Goal: Transaction & Acquisition: Purchase product/service

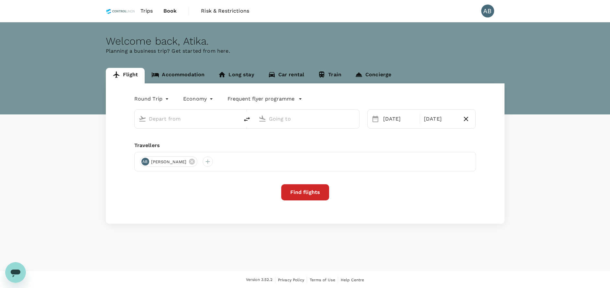
type input "Kuala Lumpur Intl ([GEOGRAPHIC_DATA])"
type input "Bintulu (BTU)"
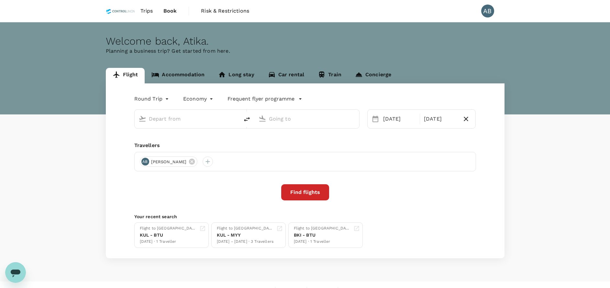
type input "Kuala Lumpur Intl ([GEOGRAPHIC_DATA])"
type input "Bintulu (BTU)"
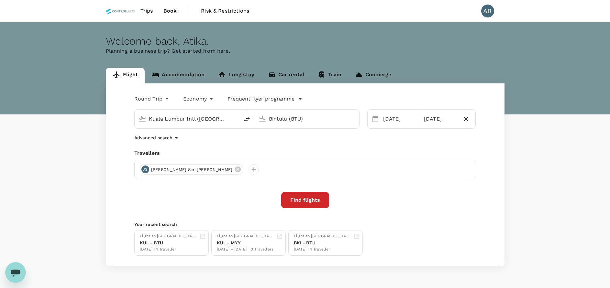
click at [234, 152] on div "Travellers" at bounding box center [305, 153] width 342 height 8
click at [247, 140] on div "Advanced search" at bounding box center [305, 138] width 342 height 8
click at [297, 117] on input "Bintulu (BTU)" at bounding box center [307, 119] width 77 height 10
click at [273, 117] on input "text" at bounding box center [307, 119] width 77 height 10
click at [285, 143] on p "Lahad Datu Airport" at bounding box center [317, 144] width 114 height 6
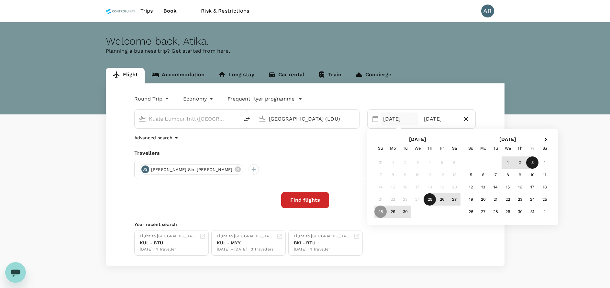
type input "[GEOGRAPHIC_DATA] (LDU)"
click at [289, 143] on div "Round Trip roundtrip Economy economy Frequent flyer programme Kuala Lumpur Intl…" at bounding box center [305, 174] width 398 height 183
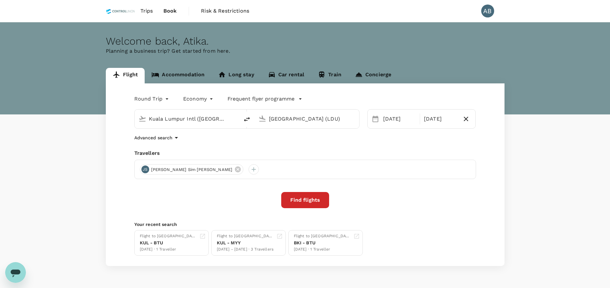
click at [238, 150] on div "Travellers" at bounding box center [305, 153] width 342 height 8
click at [234, 170] on icon at bounding box center [237, 169] width 7 height 7
click at [308, 142] on div "Advanced search" at bounding box center [305, 138] width 342 height 8
click at [421, 131] on div "Round Trip roundtrip Economy economy Frequent flyer programme Kuala Lumpur Intl…" at bounding box center [305, 174] width 398 height 183
click at [435, 118] on div "03 Oct" at bounding box center [440, 119] width 38 height 13
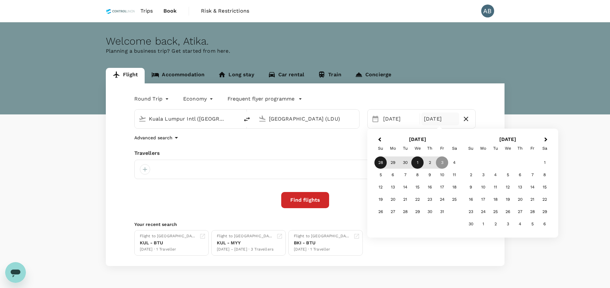
click at [417, 166] on div "1" at bounding box center [417, 163] width 12 height 12
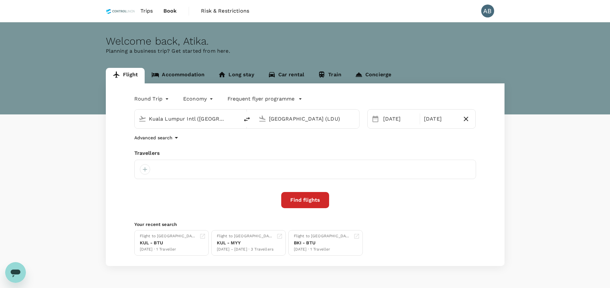
click at [380, 146] on div "Round Trip roundtrip Economy economy Frequent flyer programme Kuala Lumpur Intl…" at bounding box center [305, 174] width 398 height 183
click at [146, 169] on div at bounding box center [145, 169] width 10 height 10
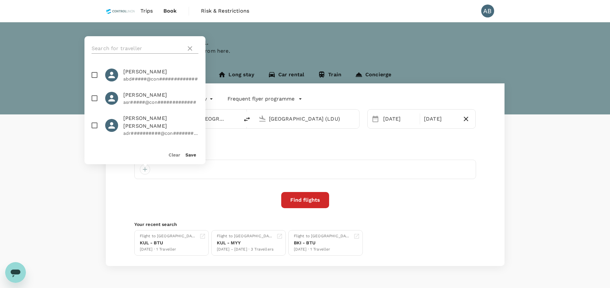
click at [136, 47] on input "text" at bounding box center [138, 48] width 92 height 10
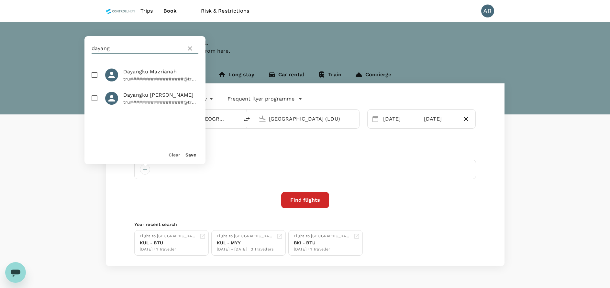
type input "dayang"
click at [96, 75] on input "checkbox" at bounding box center [95, 75] width 14 height 14
checkbox input "true"
click at [191, 153] on button "Save" at bounding box center [190, 154] width 11 height 5
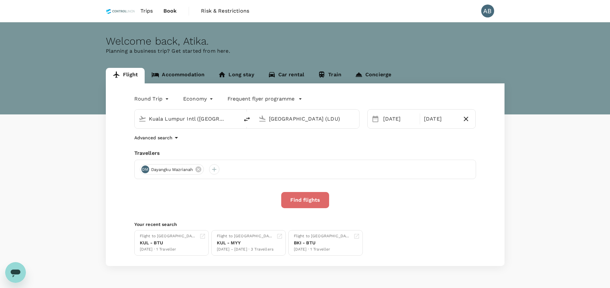
drag, startPoint x: 313, startPoint y: 198, endPoint x: 311, endPoint y: 193, distance: 5.1
click at [313, 198] on button "Find flights" at bounding box center [305, 200] width 48 height 16
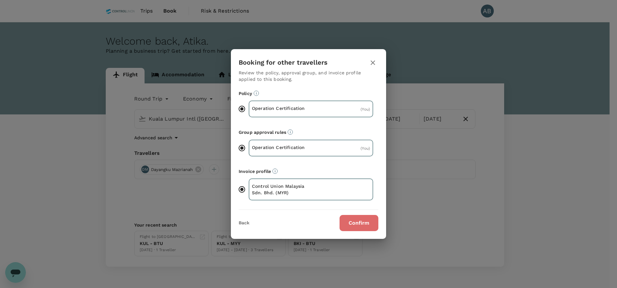
click at [367, 220] on button "Confirm" at bounding box center [359, 223] width 39 height 16
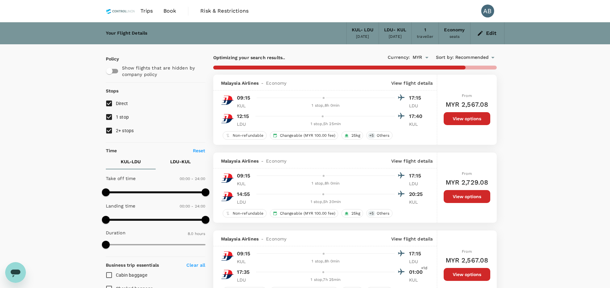
click at [111, 130] on input "2+ stops" at bounding box center [109, 131] width 14 height 14
checkbox input "false"
click at [108, 114] on input "1 stop" at bounding box center [109, 117] width 14 height 14
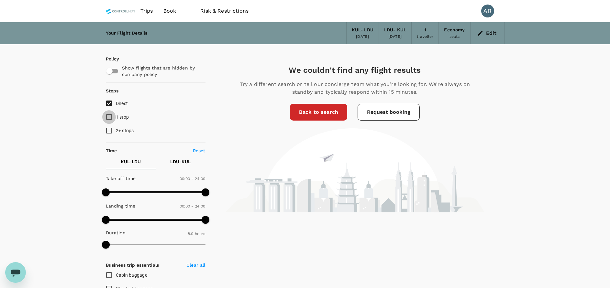
click at [107, 116] on input "1 stop" at bounding box center [109, 117] width 14 height 14
checkbox input "true"
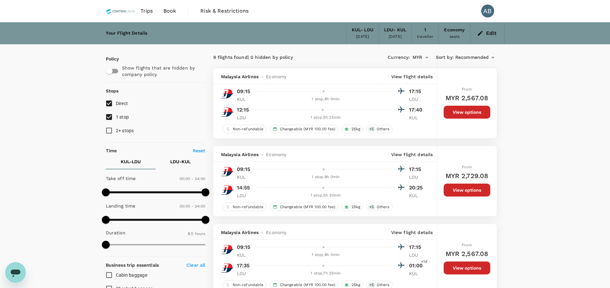
click at [415, 76] on p "View flight details" at bounding box center [412, 76] width 42 height 6
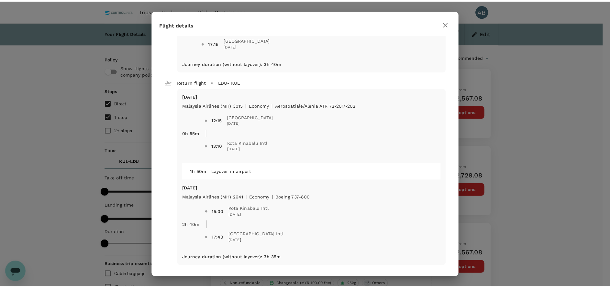
scroll to position [155, 0]
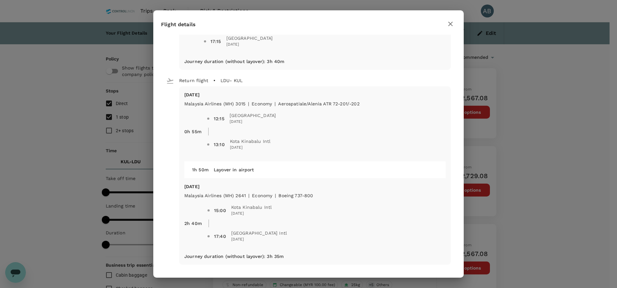
click at [451, 24] on icon "button" at bounding box center [450, 24] width 5 height 5
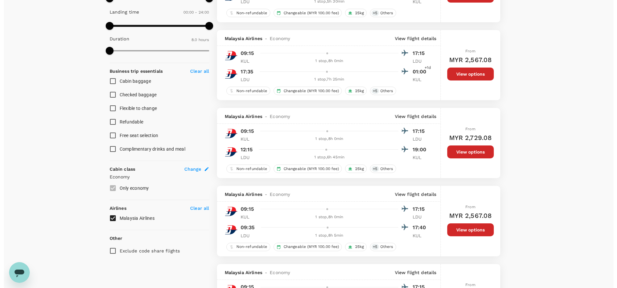
scroll to position [243, 0]
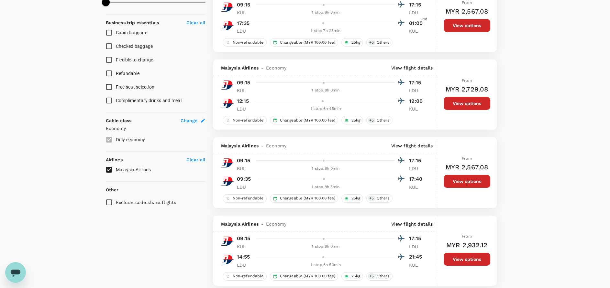
click at [410, 146] on p "View flight details" at bounding box center [412, 146] width 42 height 6
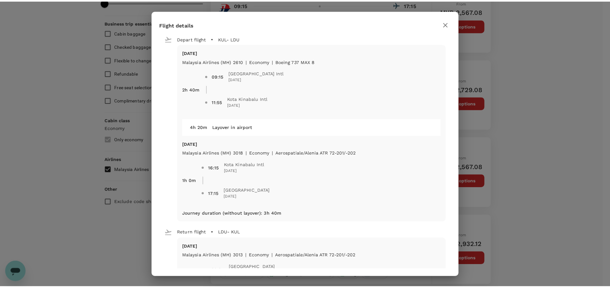
scroll to position [0, 0]
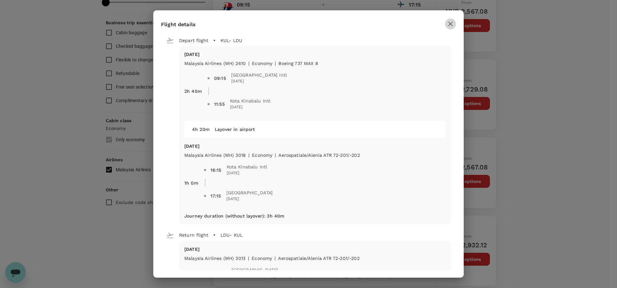
click at [452, 24] on icon "button" at bounding box center [451, 24] width 8 height 8
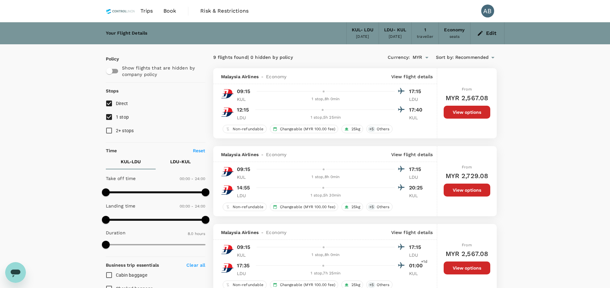
click at [425, 76] on p "View flight details" at bounding box center [412, 76] width 42 height 6
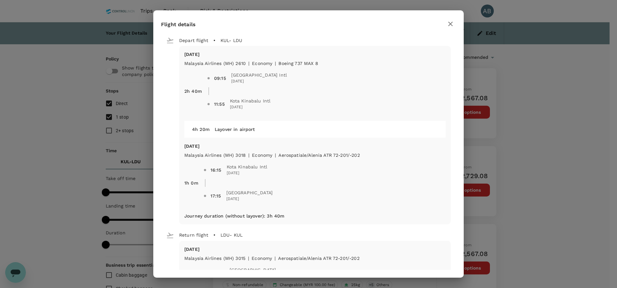
click at [450, 24] on icon "button" at bounding box center [451, 24] width 8 height 8
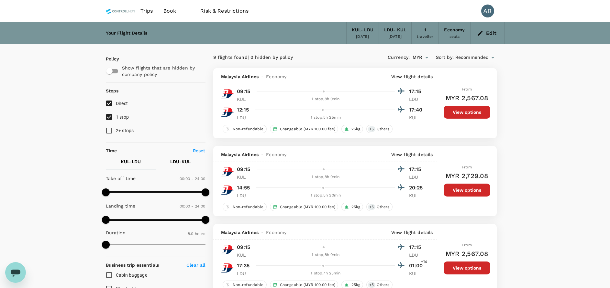
click at [423, 76] on p "View flight details" at bounding box center [412, 76] width 42 height 6
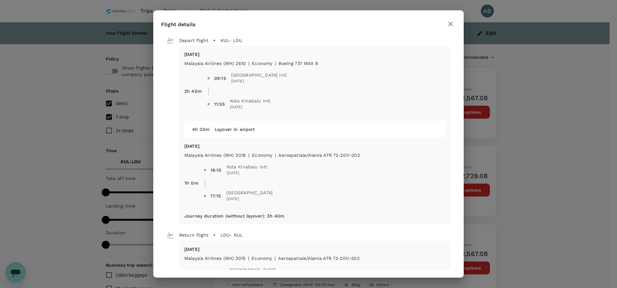
click at [448, 21] on icon "button" at bounding box center [451, 24] width 8 height 8
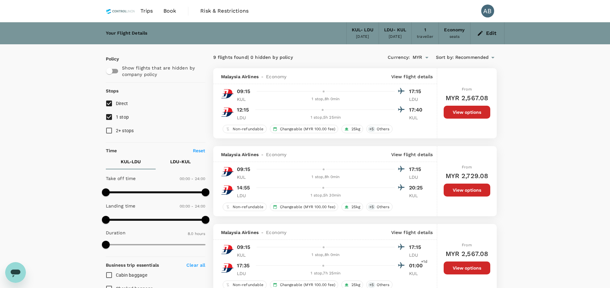
click at [423, 76] on p "View flight details" at bounding box center [412, 76] width 42 height 6
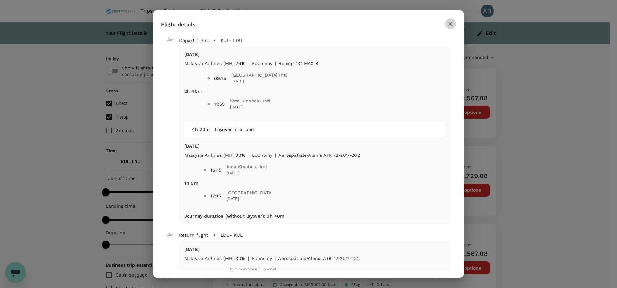
drag, startPoint x: 452, startPoint y: 23, endPoint x: 449, endPoint y: 24, distance: 3.4
click at [450, 23] on icon "button" at bounding box center [451, 24] width 8 height 8
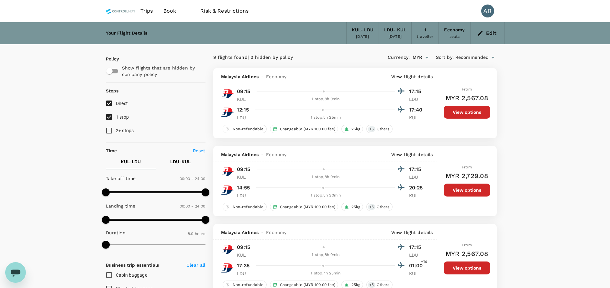
drag, startPoint x: 302, startPoint y: 34, endPoint x: 300, endPoint y: 40, distance: 5.6
click at [302, 34] on div "Your Flight Details KUL - LDU 28 Sep 2025 LDU - KUL 01 Oct 2025 1 traveller Eco…" at bounding box center [305, 33] width 398 height 22
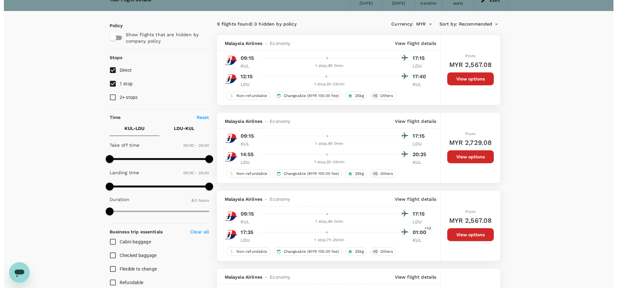
scroll to position [49, 0]
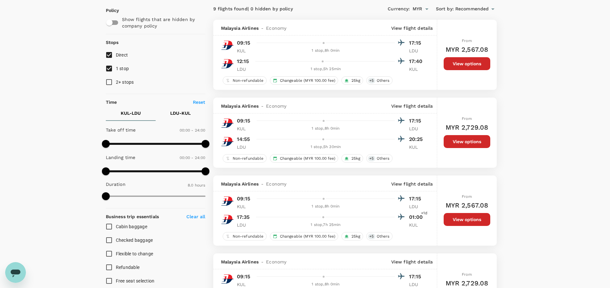
click at [424, 26] on p "View flight details" at bounding box center [412, 28] width 42 height 6
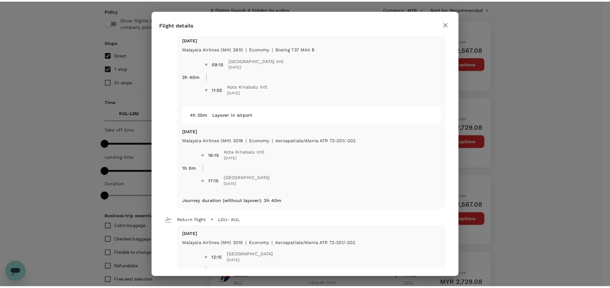
scroll to position [0, 0]
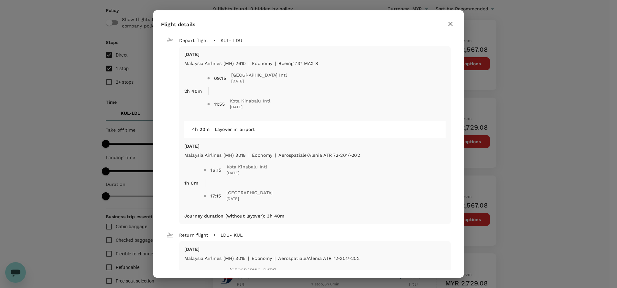
click at [450, 25] on icon "button" at bounding box center [450, 24] width 5 height 5
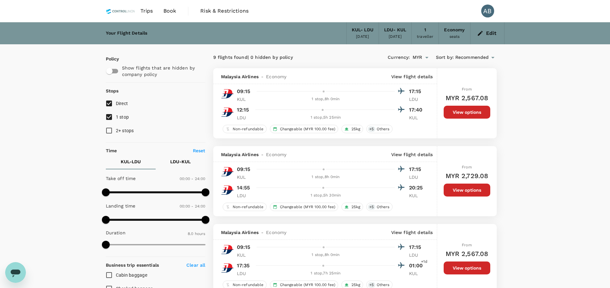
click at [260, 39] on div "Your Flight Details KUL - LDU 28 Sep 2025 LDU - KUL 01 Oct 2025 1 traveller Eco…" at bounding box center [305, 33] width 398 height 22
click at [418, 152] on p "View flight details" at bounding box center [412, 154] width 42 height 6
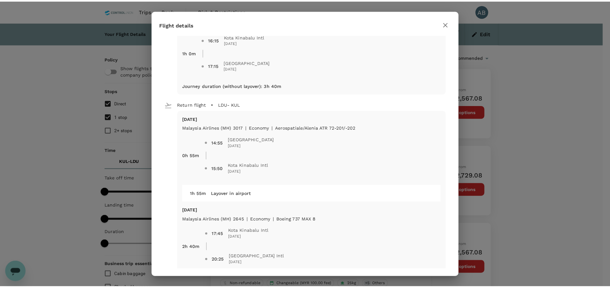
scroll to position [146, 0]
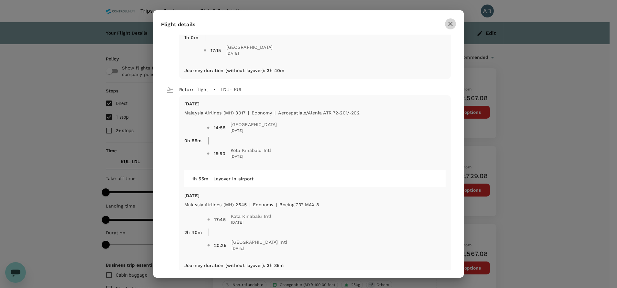
click at [449, 23] on icon "button" at bounding box center [451, 24] width 8 height 8
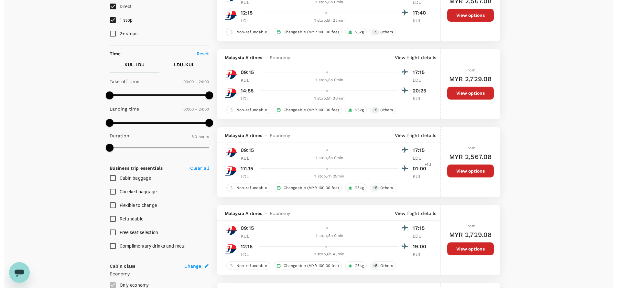
scroll to position [0, 0]
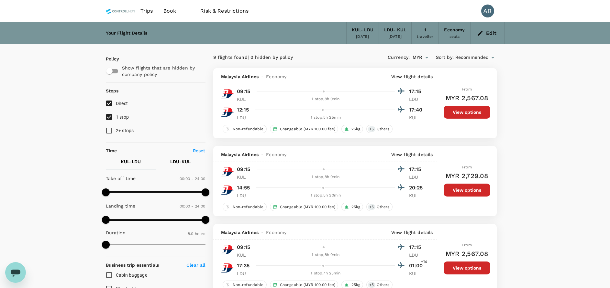
click at [338, 53] on div "9 flights found | 0 hidden by policy Currency : MYR Sort by : Recommended" at bounding box center [354, 57] width 283 height 11
click at [415, 75] on p "View flight details" at bounding box center [412, 76] width 42 height 6
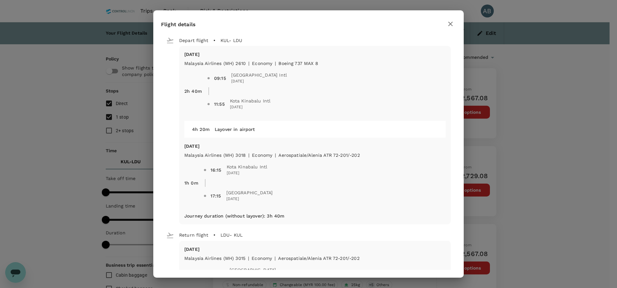
click at [308, 30] on h2 "Flight details" at bounding box center [308, 26] width 310 height 16
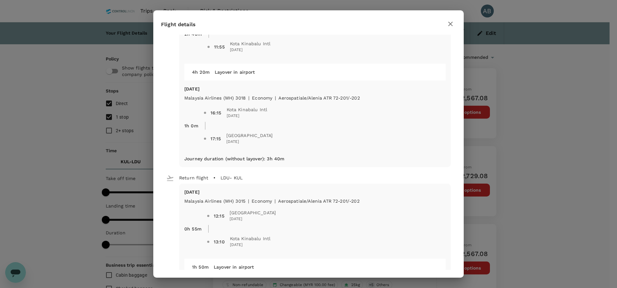
scroll to position [155, 0]
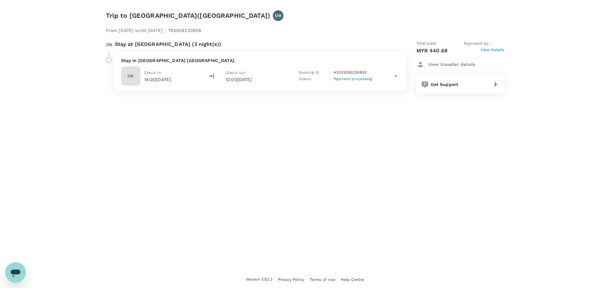
click at [270, 220] on div "Trip to Lahad Datu Center Point, MDLD 4678(Lahad Datu) MB From 28 Sep 2025 unti…" at bounding box center [305, 135] width 610 height 271
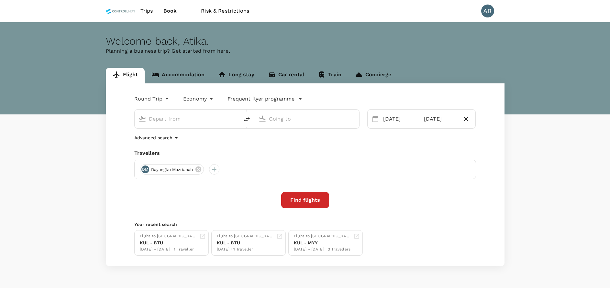
type input "Kuala Lumpur Intl ([GEOGRAPHIC_DATA])"
type input "[GEOGRAPHIC_DATA] (LDU)"
click at [219, 143] on div "Round Trip roundtrip Economy economy Frequent flyer programme Kuala Lumpur Intl…" at bounding box center [305, 174] width 398 height 183
click at [212, 168] on div at bounding box center [214, 169] width 10 height 10
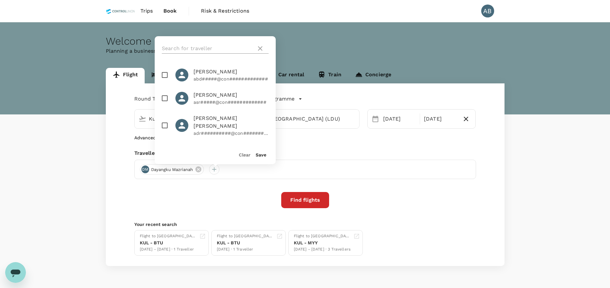
click at [186, 49] on input "text" at bounding box center [208, 48] width 92 height 10
type input "syahira"
click at [163, 73] on input "checkbox" at bounding box center [165, 75] width 14 height 14
checkbox input "true"
click at [261, 153] on button "Save" at bounding box center [260, 154] width 11 height 5
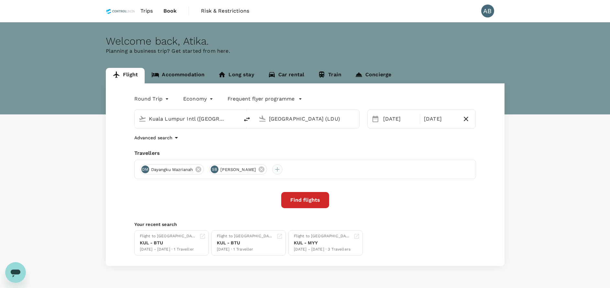
click at [282, 170] on div at bounding box center [277, 169] width 10 height 10
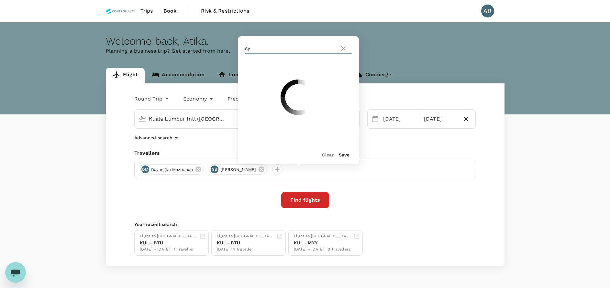
type input "s"
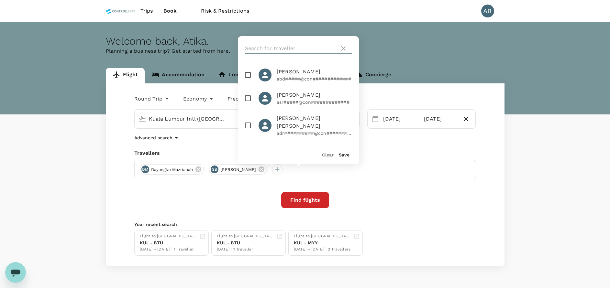
click at [282, 49] on input "text" at bounding box center [291, 48] width 92 height 10
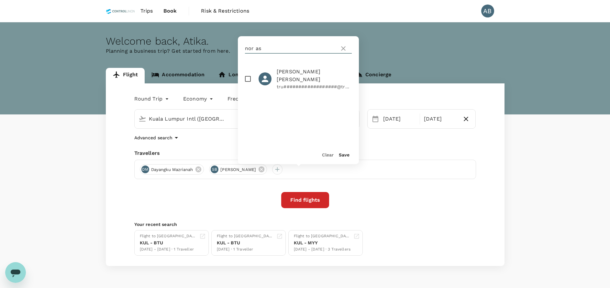
type input "nor as"
click at [251, 78] on input "checkbox" at bounding box center [248, 79] width 14 height 14
checkbox input "true"
click at [342, 151] on div "Save" at bounding box center [341, 152] width 16 height 13
click at [343, 155] on button "Save" at bounding box center [344, 154] width 11 height 5
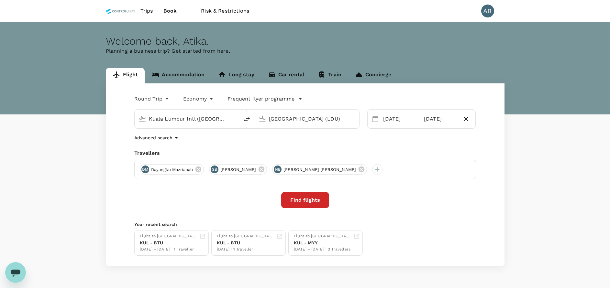
click at [389, 143] on div "Round Trip roundtrip Economy economy Frequent flyer programme Kuala Lumpur Intl…" at bounding box center [305, 174] width 398 height 183
click at [443, 125] on div "[DATE]" at bounding box center [440, 119] width 38 height 13
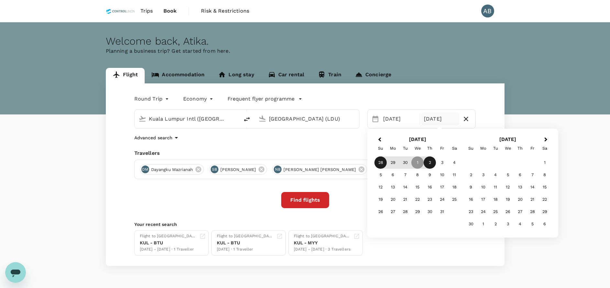
click at [430, 161] on div "2" at bounding box center [429, 163] width 12 height 12
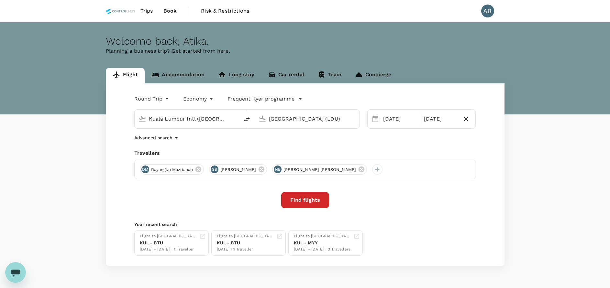
click at [359, 140] on div "Advanced search" at bounding box center [305, 138] width 342 height 8
drag, startPoint x: 553, startPoint y: 51, endPoint x: 558, endPoint y: 62, distance: 12.3
click at [553, 51] on div "Welcome back , Atika . Planning a business trip? Get started from here." at bounding box center [305, 68] width 610 height 92
drag, startPoint x: 539, startPoint y: 261, endPoint x: 536, endPoint y: 262, distance: 3.7
click at [537, 262] on div "Flight Accommodation Long stay Car rental Train Concierge Round Trip roundtrip …" at bounding box center [305, 167] width 610 height 198
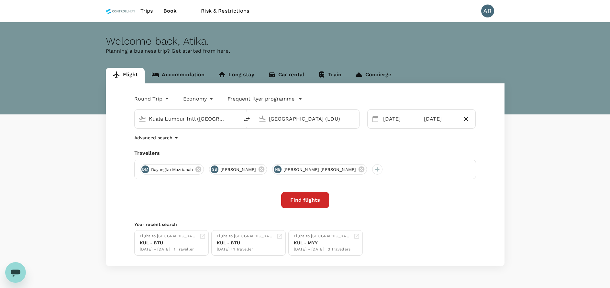
drag, startPoint x: 230, startPoint y: 137, endPoint x: 190, endPoint y: 133, distance: 40.3
click at [229, 137] on div "Advanced search" at bounding box center [305, 138] width 342 height 8
click at [336, 130] on div "Round Trip roundtrip Economy economy Frequent flyer programme Kuala Lumpur Intl…" at bounding box center [305, 174] width 398 height 183
click at [313, 202] on button "Find flights" at bounding box center [305, 200] width 48 height 16
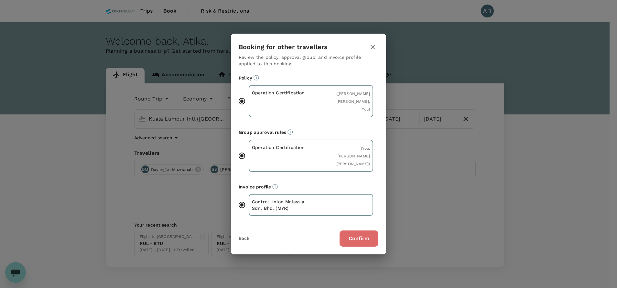
click at [356, 234] on button "Confirm" at bounding box center [359, 239] width 39 height 16
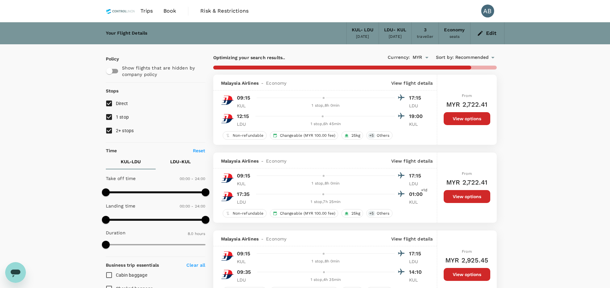
click at [479, 35] on icon "button" at bounding box center [479, 33] width 5 height 5
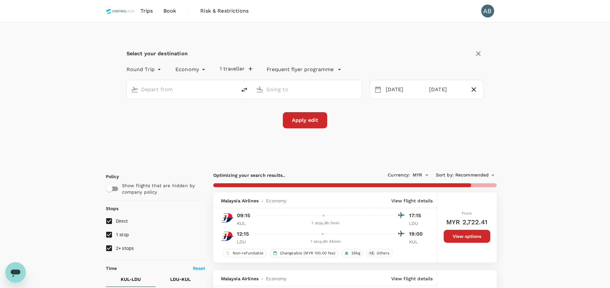
type input "Kuala Lumpur Intl ([GEOGRAPHIC_DATA])"
type input "[GEOGRAPHIC_DATA] (LDU)"
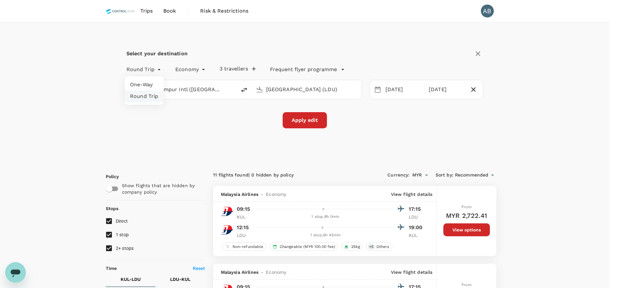
click at [146, 83] on li "One-Way" at bounding box center [144, 85] width 39 height 12
type input "oneway"
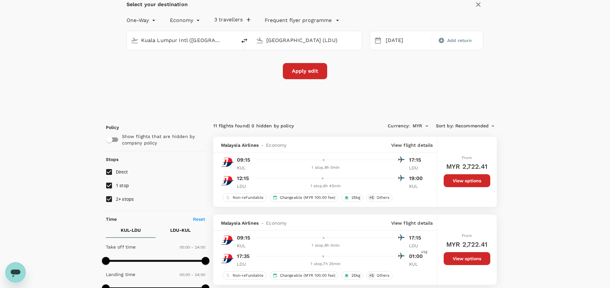
scroll to position [97, 0]
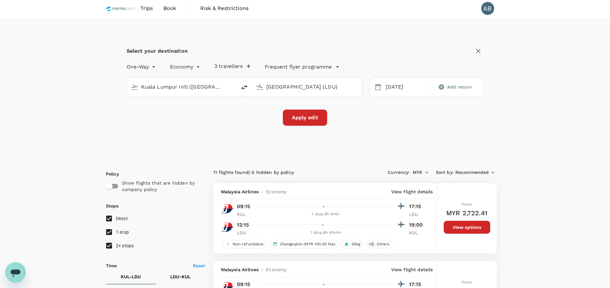
scroll to position [0, 0]
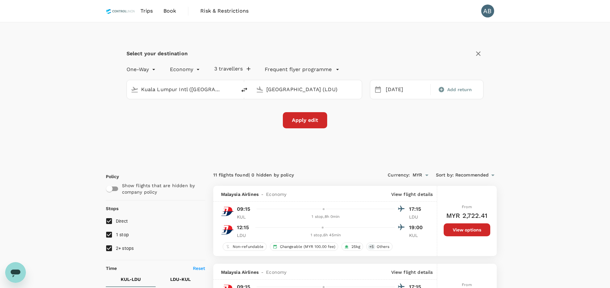
click at [193, 122] on div "Apply edit" at bounding box center [304, 120] width 357 height 16
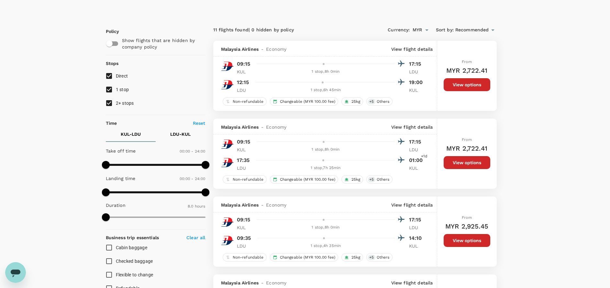
scroll to position [146, 0]
drag, startPoint x: 111, startPoint y: 101, endPoint x: 110, endPoint y: 92, distance: 8.8
click at [111, 101] on input "2+ stops" at bounding box center [109, 103] width 14 height 14
checkbox input "false"
click at [110, 91] on input "1 stop" at bounding box center [109, 89] width 14 height 14
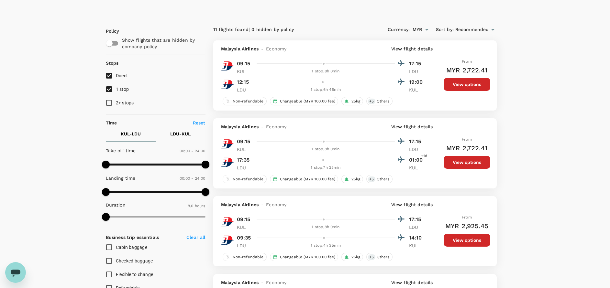
checkbox input "false"
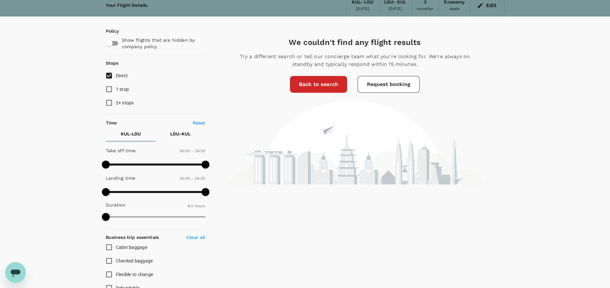
scroll to position [0, 0]
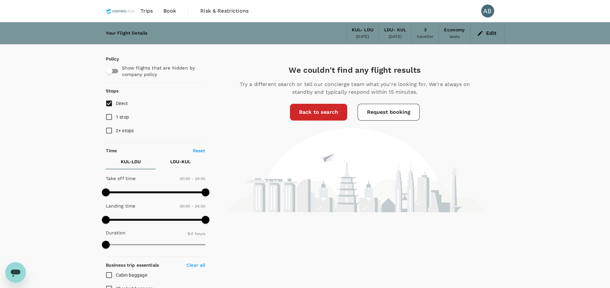
click at [394, 52] on div "We couldn't find any flight results Try a different search or tell our concierg…" at bounding box center [354, 247] width 299 height 407
click at [480, 28] on button "Edit" at bounding box center [486, 33] width 23 height 10
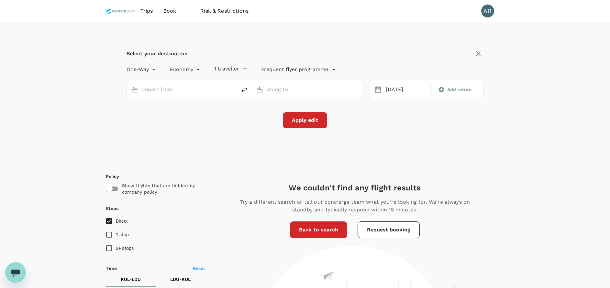
type input "roundtrip"
type input "Kuala Lumpur Intl ([GEOGRAPHIC_DATA])"
type input "[GEOGRAPHIC_DATA] (LDU)"
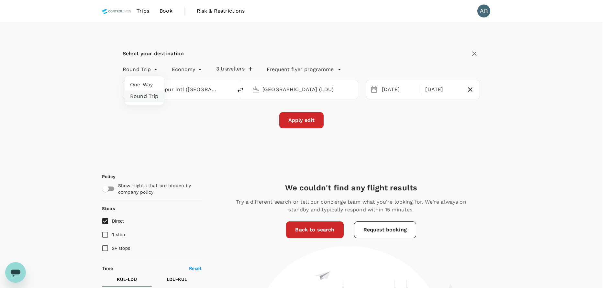
click at [139, 83] on li "One-Way" at bounding box center [144, 85] width 39 height 12
type input "oneway"
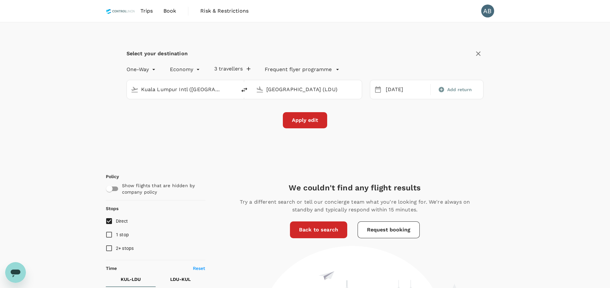
click at [457, 117] on div "Apply edit" at bounding box center [304, 120] width 357 height 16
click at [311, 121] on button "Apply edit" at bounding box center [305, 120] width 44 height 16
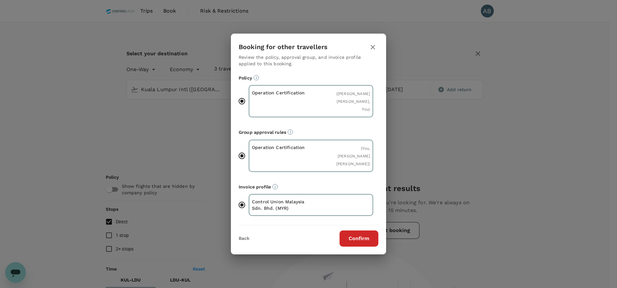
click at [366, 242] on button "Confirm" at bounding box center [359, 239] width 39 height 16
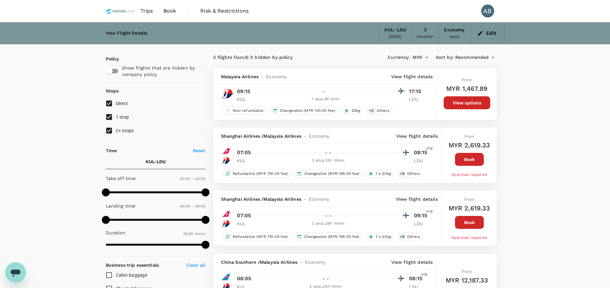
click at [110, 128] on input "2+ stops" at bounding box center [109, 131] width 14 height 14
checkbox input "false"
click at [107, 114] on input "1 stop" at bounding box center [109, 117] width 14 height 14
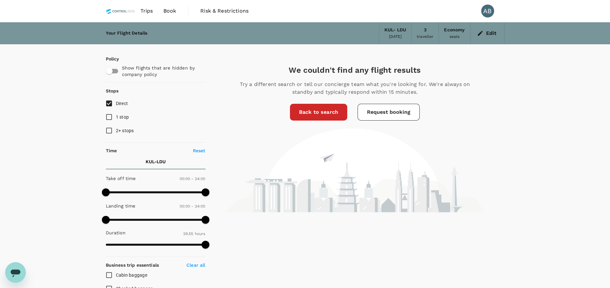
click at [498, 76] on div "We couldn't find any flight results Try a different search or tell our concierg…" at bounding box center [354, 138] width 299 height 147
click at [215, 65] on div "We couldn't find any flight results Try a different search or tell our concierg…" at bounding box center [354, 138] width 299 height 147
click at [483, 122] on div "We couldn't find any flight results Try a different search or tell our concierg…" at bounding box center [354, 138] width 299 height 147
click at [554, 207] on div "Your Flight Details KUL - LDU 28 Sep 2025 3 traveller Economy seats Edit Policy…" at bounding box center [305, 255] width 610 height 467
click at [314, 237] on div "We couldn't find any flight results Try a different search or tell our concierg…" at bounding box center [354, 261] width 299 height 435
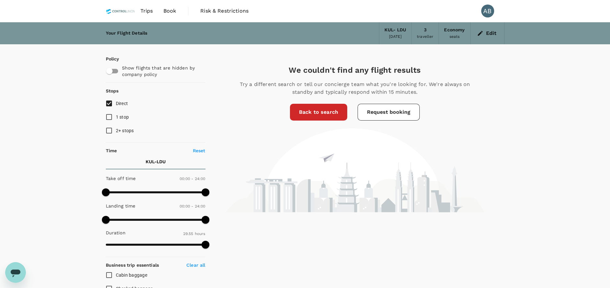
click at [106, 115] on input "1 stop" at bounding box center [109, 117] width 14 height 14
checkbox input "true"
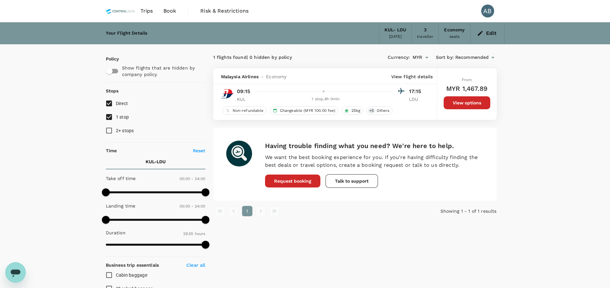
click at [531, 158] on div "Your Flight Details KUL - LDU 28 Sep 2025 3 traveller Economy seats Edit Policy…" at bounding box center [305, 255] width 610 height 467
click at [529, 149] on div "Your Flight Details KUL - LDU 28 Sep 2025 3 traveller Economy seats Edit Policy…" at bounding box center [305, 255] width 610 height 467
click at [370, 233] on div "1 flights found | 0 hidden by policy Currency : MYR Sort by : Recommended Malay…" at bounding box center [354, 188] width 299 height 288
drag, startPoint x: 347, startPoint y: 259, endPoint x: 339, endPoint y: 266, distance: 11.2
click at [347, 260] on div "1 flights found | 0 hidden by policy Currency : MYR Sort by : Recommended Malay…" at bounding box center [354, 188] width 299 height 288
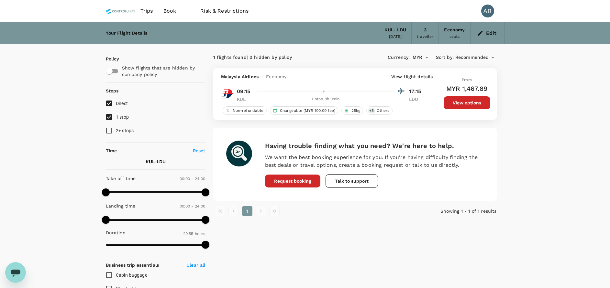
click at [374, 257] on div "1 flights found | 0 hidden by policy Currency : MYR Sort by : Recommended Malay…" at bounding box center [354, 188] width 299 height 288
click at [276, 129] on div "Having trouble finding what you need? We're here to help. We want the best book…" at bounding box center [354, 164] width 283 height 73
click at [470, 134] on div "Having trouble finding what you need? We're here to help. We want the best book…" at bounding box center [354, 164] width 283 height 73
click at [403, 130] on div "Having trouble finding what you need? We're here to help. We want the best book…" at bounding box center [354, 164] width 283 height 73
click at [515, 163] on div "Your Flight Details KUL - LDU 28 Sep 2025 3 traveller Economy seats Edit Policy…" at bounding box center [305, 255] width 610 height 467
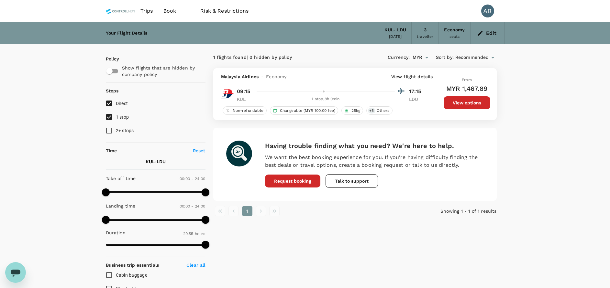
click at [512, 220] on div "Your Flight Details KUL - LDU 28 Sep 2025 3 traveller Economy seats Edit Policy…" at bounding box center [305, 255] width 610 height 467
click at [455, 103] on button "View options" at bounding box center [466, 102] width 47 height 13
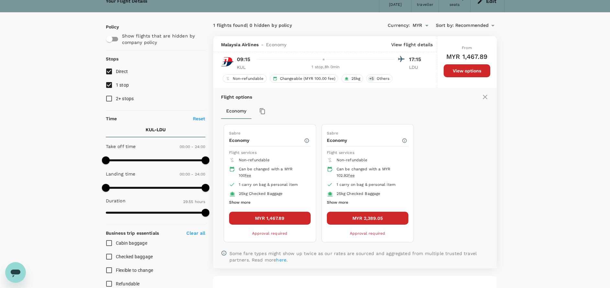
scroll to position [68, 0]
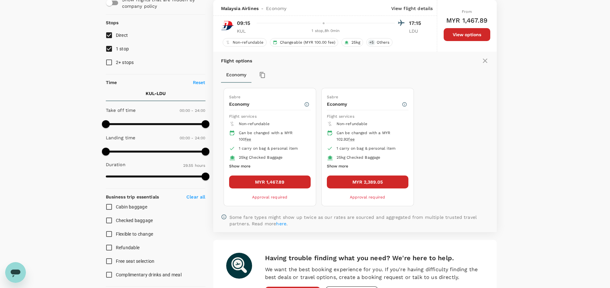
click at [464, 136] on div "Sabre Economy Flight services Non-refundable Can be changed with a MYR 100 fee …" at bounding box center [353, 147] width 264 height 124
click at [449, 159] on div "Sabre Economy Flight services Non-refundable Can be changed with a MYR 100 fee …" at bounding box center [353, 147] width 264 height 124
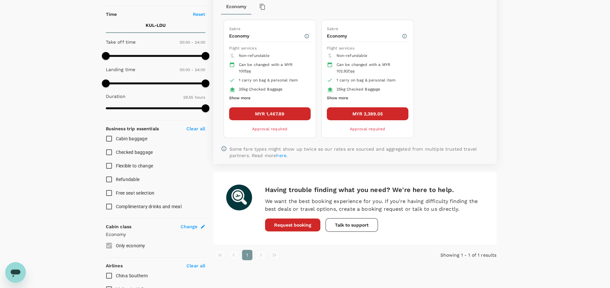
scroll to position [146, 0]
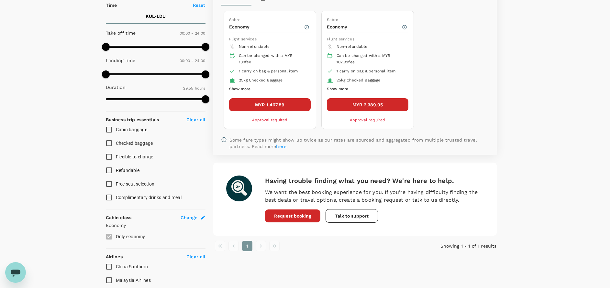
click at [281, 104] on button "MYR 1,467.89" at bounding box center [269, 104] width 81 height 13
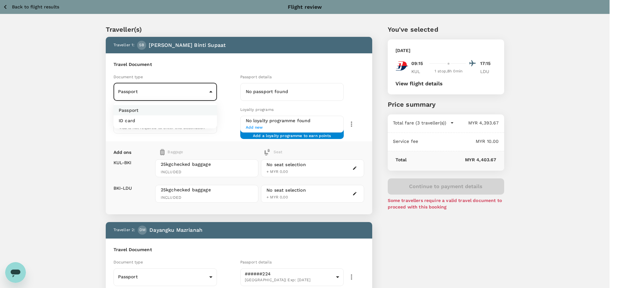
click at [129, 121] on p "ID card" at bounding box center [127, 120] width 16 height 6
type input "Id card"
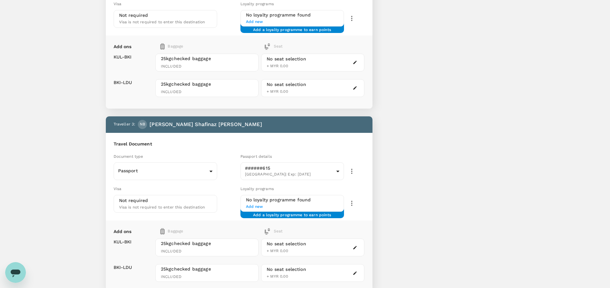
scroll to position [379, 0]
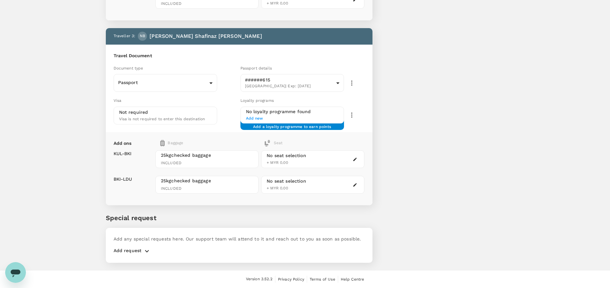
click at [146, 249] on icon "button" at bounding box center [147, 251] width 8 height 8
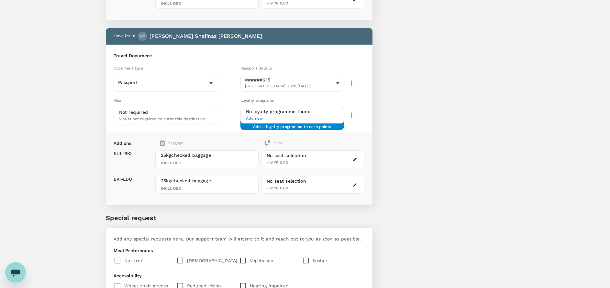
click at [182, 257] on input "checkbox" at bounding box center [181, 261] width 11 height 14
checkbox input "true"
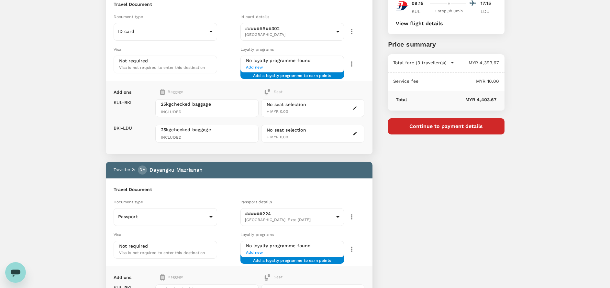
scroll to position [0, 0]
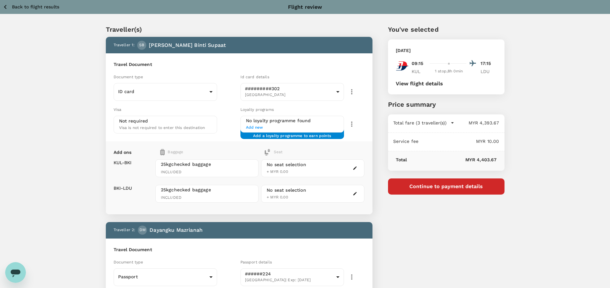
click at [435, 188] on button "Continue to payment details" at bounding box center [446, 187] width 116 height 16
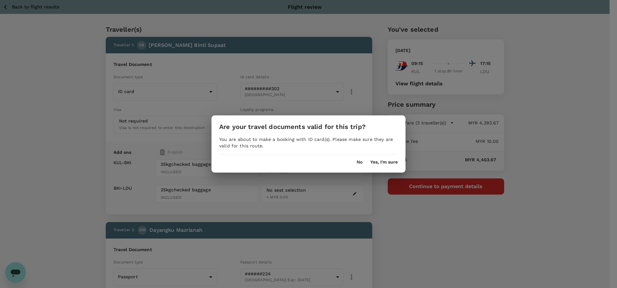
click at [358, 163] on button "No" at bounding box center [360, 162] width 6 height 5
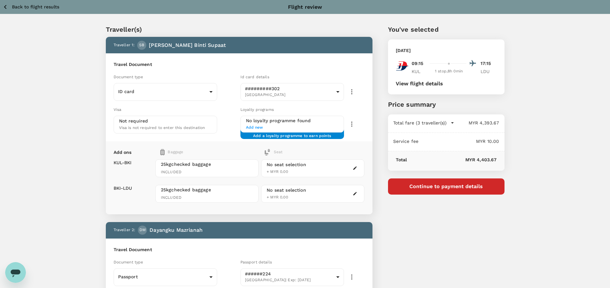
click at [428, 186] on button "Continue to payment details" at bounding box center [446, 187] width 116 height 16
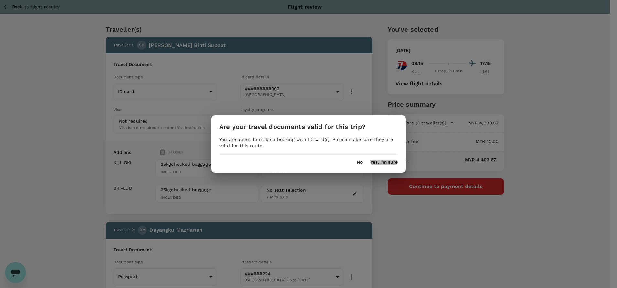
click at [387, 161] on button "Yes, I'm sure" at bounding box center [383, 162] width 27 height 5
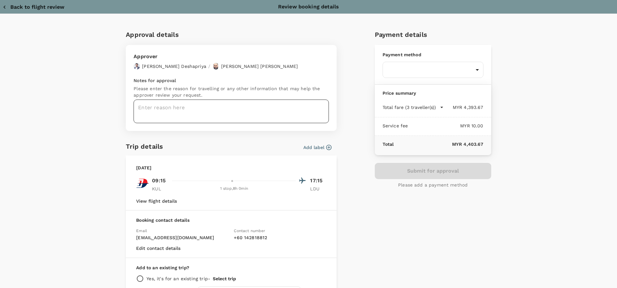
click at [164, 105] on textarea at bounding box center [231, 112] width 195 height 24
click at [145, 104] on textarea at bounding box center [231, 112] width 195 height 24
paste textarea "PRJ NO : 820682 CLIENT NAME: FGV Lepar Utara 06 POM PROGRAM : MSPO 3.2 & 4.1 AU…"
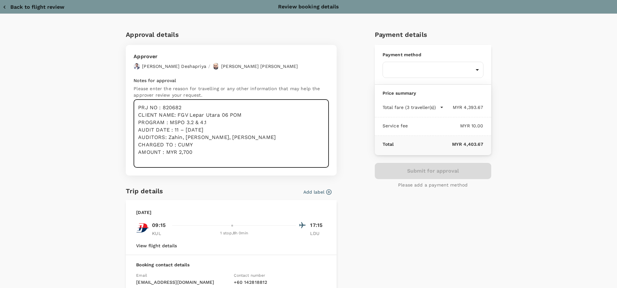
drag, startPoint x: 134, startPoint y: 104, endPoint x: 139, endPoint y: 106, distance: 5.3
click at [134, 105] on textarea "PRJ NO : 820682 CLIENT NAME: FGV Lepar Utara 06 POM PROGRAM : MSPO 3.2 & 4.1 AU…" at bounding box center [231, 134] width 195 height 68
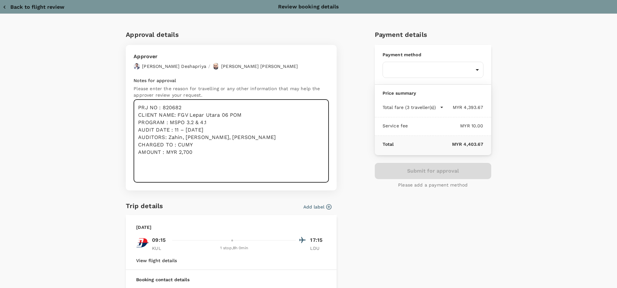
click at [144, 106] on textarea "PRJ NO : 820682 CLIENT NAME: FGV Lepar Utara 06 POM PROGRAM : MSPO 3.2 & 4.1 AU…" at bounding box center [231, 141] width 195 height 83
paste textarea "Hi @Hariz / @Chathuranga, Requesting your approval for the flight below:"
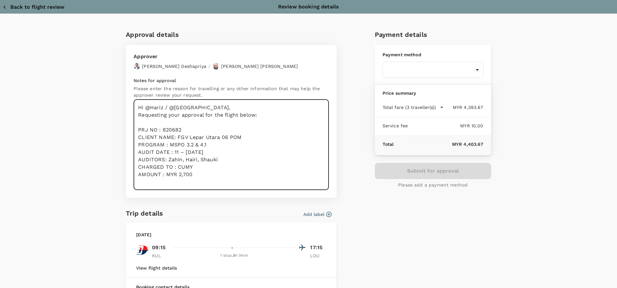
drag, startPoint x: 169, startPoint y: 129, endPoint x: 160, endPoint y: 130, distance: 9.4
click at [160, 130] on textarea "Hi @Hariz / @Chathuranga, Requesting your approval for the flight below: PRJ NO…" at bounding box center [231, 145] width 195 height 91
paste textarea "1892"
click at [189, 130] on textarea "Hi @Hariz / @Chathuranga, Requesting your approval for the flight below: PRJ NO…" at bounding box center [231, 145] width 195 height 91
paste textarea "821302"
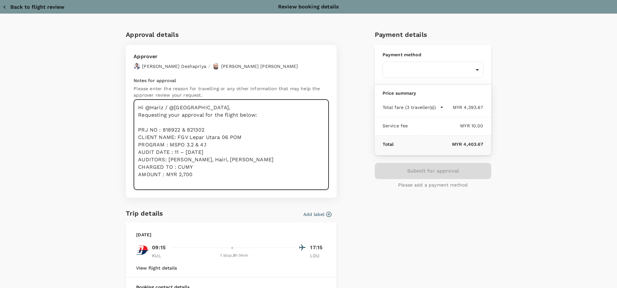
click at [209, 156] on textarea "Hi @Hariz / @Chathuranga, Requesting your approval for the flight below: PRJ NO…" at bounding box center [231, 145] width 195 height 91
drag, startPoint x: 240, startPoint y: 136, endPoint x: 174, endPoint y: 136, distance: 65.7
click at [174, 136] on textarea "Hi @Hariz / @Chathuranga, Requesting your approval for the flight below: PRJ NO…" at bounding box center [231, 145] width 195 height 91
paste textarea "KLK Premier Oils Sdn. Bhd - Refinery"
drag, startPoint x: 216, startPoint y: 139, endPoint x: 211, endPoint y: 147, distance: 9.4
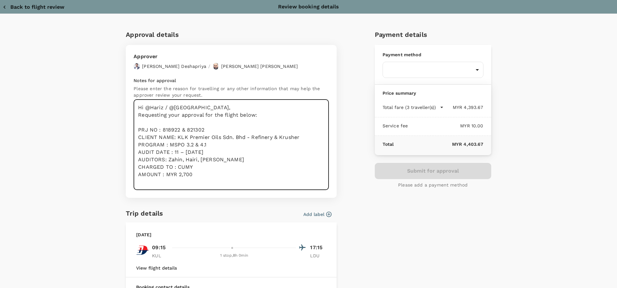
click at [217, 140] on textarea "Hi @Hariz / @Chathuranga, Requesting your approval for the flight below: PRJ NO…" at bounding box center [231, 145] width 195 height 91
drag, startPoint x: 207, startPoint y: 144, endPoint x: 242, endPoint y: 147, distance: 35.0
click at [211, 146] on textarea "Hi @Hariz / @Chathuranga, Requesting your approval for the flight below: PRJ NO…" at bounding box center [231, 145] width 195 height 91
click at [220, 156] on textarea "Hi @Hariz / @Chathuranga, Requesting your approval for the flight below: PRJ NO…" at bounding box center [231, 145] width 195 height 91
drag, startPoint x: 207, startPoint y: 152, endPoint x: 169, endPoint y: 152, distance: 37.5
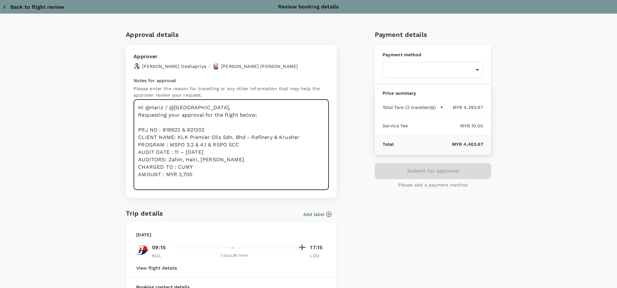
click at [169, 152] on textarea "Hi @Hariz / @Chathuranga, Requesting your approval for the flight below: PRJ NO…" at bounding box center [231, 145] width 195 height 91
drag, startPoint x: 214, startPoint y: 156, endPoint x: 165, endPoint y: 160, distance: 48.7
click at [165, 160] on textarea "Hi @Hariz / @Chathuranga, Requesting your approval for the flight below: PRJ NO…" at bounding box center [231, 145] width 195 height 91
drag, startPoint x: 196, startPoint y: 173, endPoint x: 134, endPoint y: 176, distance: 61.8
click at [134, 176] on textarea "Hi @Hariz / @Chathuranga, Requesting your approval for the flight below: PRJ NO…" at bounding box center [231, 145] width 195 height 91
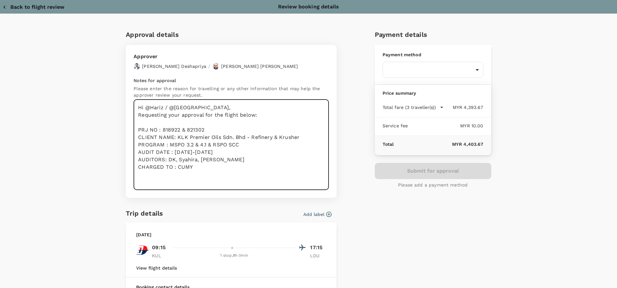
click at [198, 166] on textarea "Hi @Hariz / @Chathuranga, Requesting your approval for the flight below: PRJ NO…" at bounding box center [231, 145] width 195 height 91
type textarea "Hi @Hariz / @Chathuranga, Requesting your approval for the flight below: PRJ NO…"
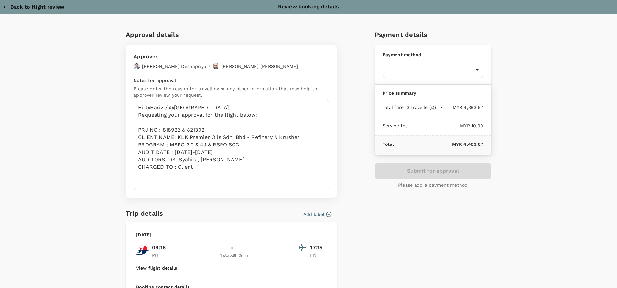
click at [406, 218] on div "Payment details Payment method ​ ​ Price summary Total fare (3 traveller(s)) MY…" at bounding box center [431, 200] width 122 height 352
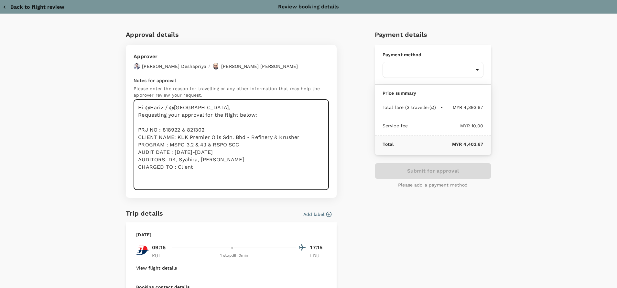
click at [226, 166] on textarea "Hi @Hariz / @Chathuranga, Requesting your approval for the flight below: PRJ NO…" at bounding box center [231, 145] width 195 height 91
click at [486, 220] on div "Payment details Payment method ​ ​ Price summary Total fare (3 traveller(s)) MY…" at bounding box center [431, 200] width 122 height 352
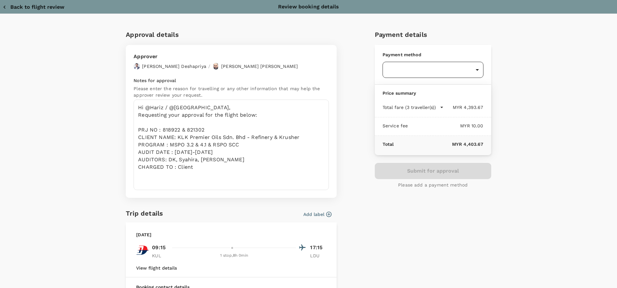
click at [523, 54] on div at bounding box center [308, 144] width 617 height 288
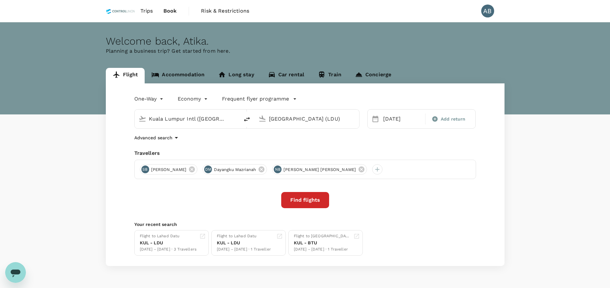
type input "Kuala Lumpur Intl ([GEOGRAPHIC_DATA])"
type input "[GEOGRAPHIC_DATA] (LDU)"
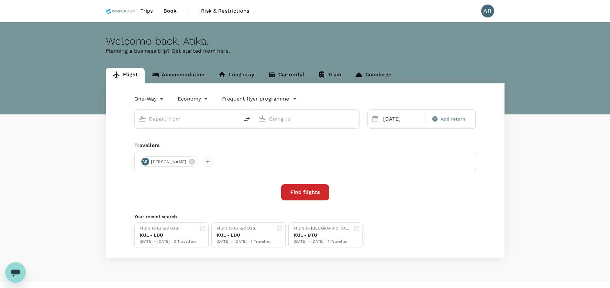
type input "Kuala Lumpur Intl ([GEOGRAPHIC_DATA])"
type input "[GEOGRAPHIC_DATA] (LDU)"
click at [324, 54] on p "Planning a business trip? Get started from here." at bounding box center [305, 51] width 398 height 8
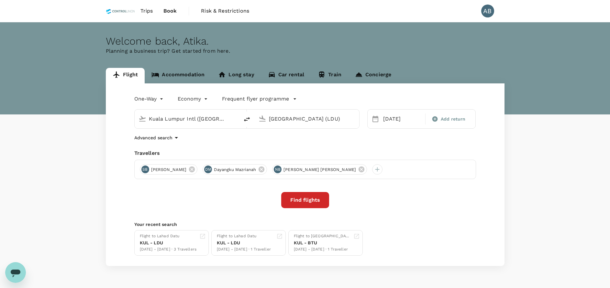
click at [421, 153] on div "Travellers" at bounding box center [305, 153] width 342 height 8
click at [320, 199] on button "Find flights" at bounding box center [305, 200] width 48 height 16
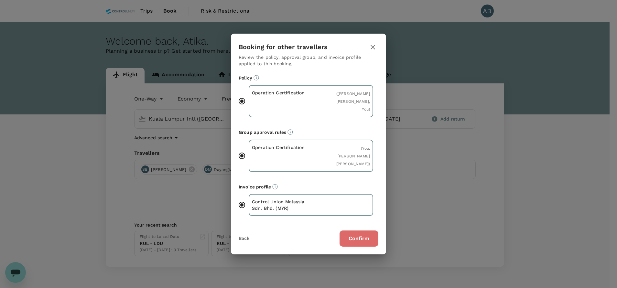
click at [369, 241] on button "Confirm" at bounding box center [359, 239] width 39 height 16
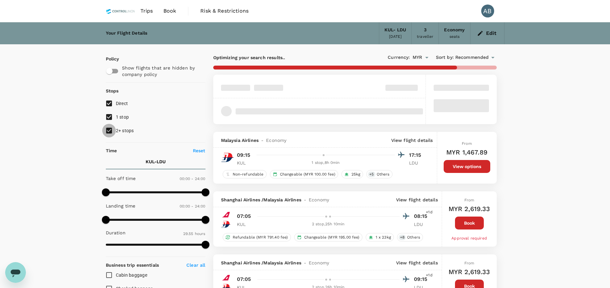
click at [105, 127] on input "2+ stops" at bounding box center [109, 131] width 14 height 14
checkbox input "false"
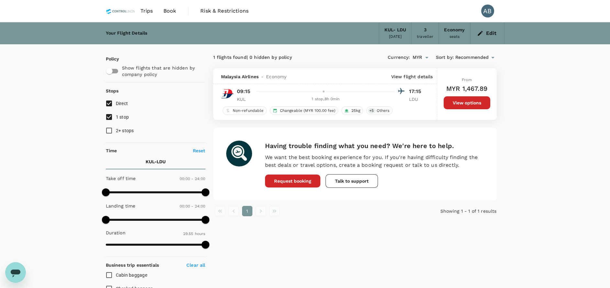
click at [468, 104] on button "View options" at bounding box center [466, 102] width 47 height 13
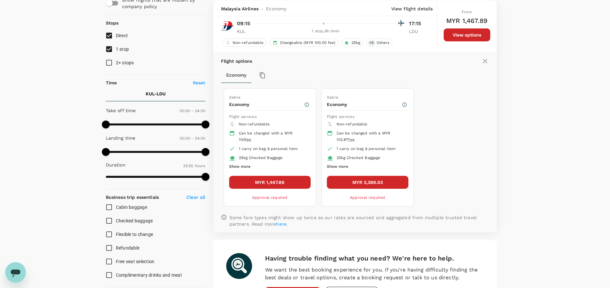
scroll to position [68, 0]
click at [293, 179] on button "MYR 1,467.89" at bounding box center [269, 182] width 81 height 13
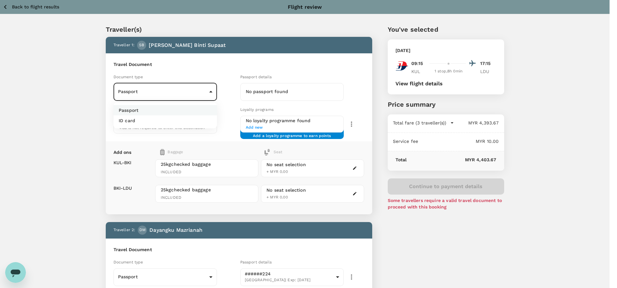
click at [157, 120] on li "ID card" at bounding box center [165, 120] width 103 height 10
type input "Id card"
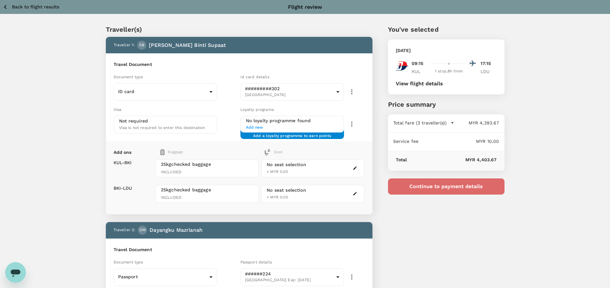
click at [427, 182] on button "Continue to payment details" at bounding box center [446, 187] width 116 height 16
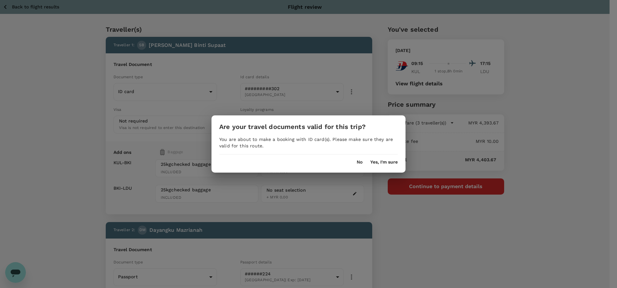
click at [379, 161] on button "Yes, I'm sure" at bounding box center [383, 162] width 27 height 5
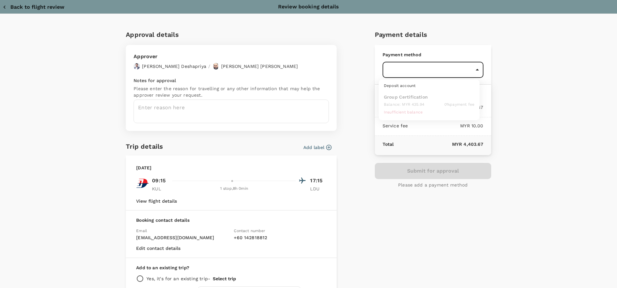
click at [570, 84] on div at bounding box center [308, 144] width 617 height 288
click at [567, 137] on div "Approval details Approver Chathuranga Iroshan Deshapriya / Muhammad Hariz Bin A…" at bounding box center [308, 176] width 617 height 325
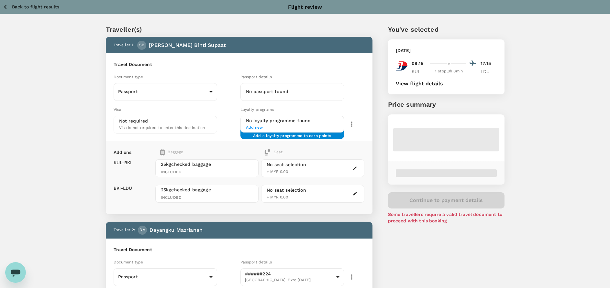
click at [15, 274] on icon "Open messaging window" at bounding box center [16, 274] width 10 height 8
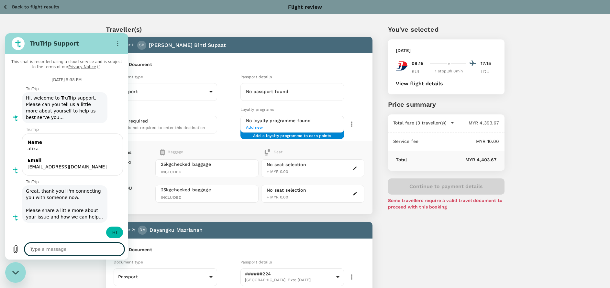
scroll to position [507, 0]
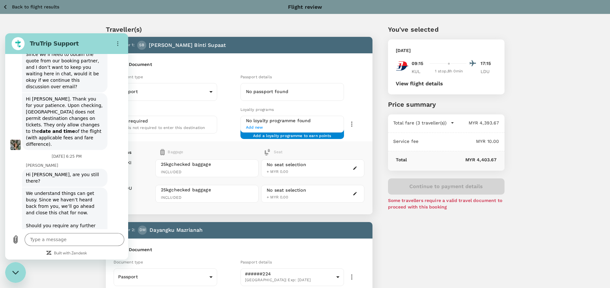
drag, startPoint x: 119, startPoint y: 198, endPoint x: 120, endPoint y: 204, distance: 5.5
click at [120, 204] on div "[PERSON_NAME] says: We understand things can get busy. Since we haven’t heard b…" at bounding box center [69, 225] width 118 height 77
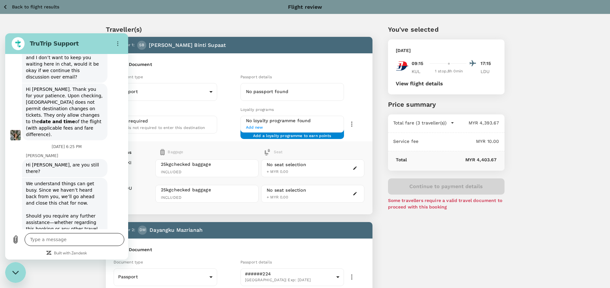
click at [43, 237] on textarea at bounding box center [75, 239] width 100 height 13
type textarea "H"
type textarea "x"
type textarea "Hi"
type textarea "x"
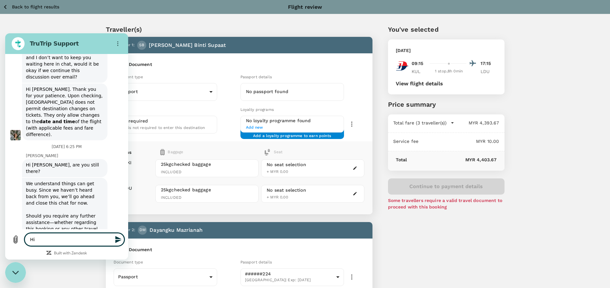
type textarea "Hi"
type textarea "x"
type textarea "Hi t"
type textarea "x"
type textarea "Hi th"
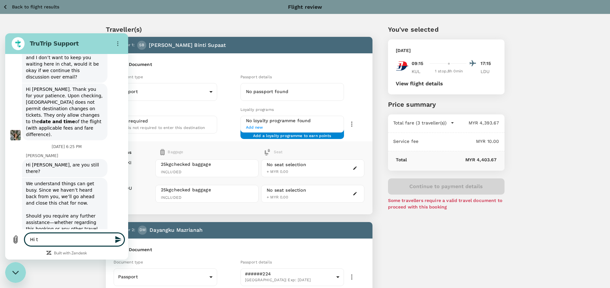
type textarea "x"
type textarea "Hi the"
type textarea "x"
type textarea "Hi ther"
type textarea "x"
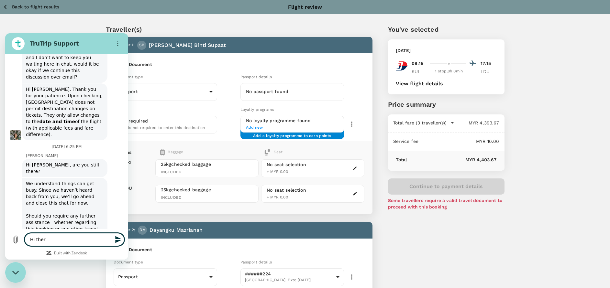
type textarea "Hi there"
type textarea "x"
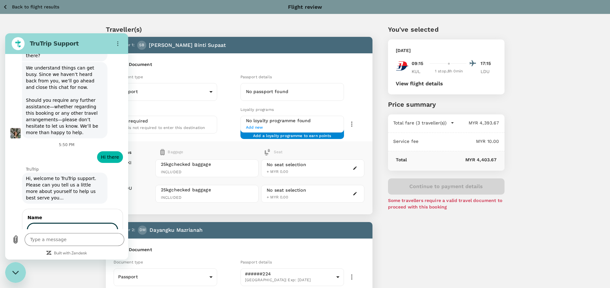
scroll to position [632, 0]
click at [307, 57] on div "Travel Document Document type Passport Passport ​ Passport details No passport …" at bounding box center [239, 97] width 266 height 88
click at [14, 274] on icon "Close messaging window" at bounding box center [15, 273] width 7 height 4
type textarea "x"
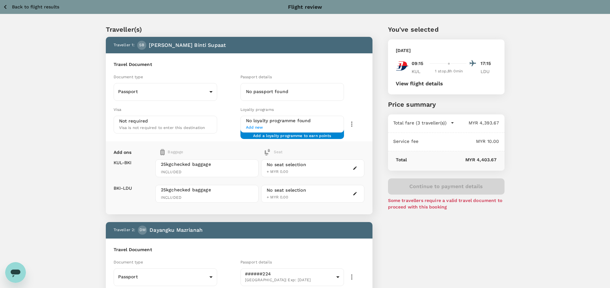
click at [1, 3] on div "Back to flight results Flight review" at bounding box center [305, 7] width 610 height 14
click at [5, 5] on icon "button" at bounding box center [5, 7] width 8 height 8
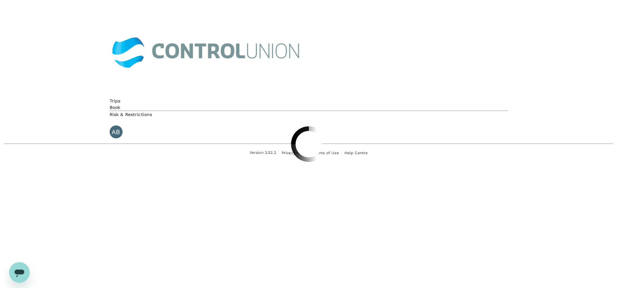
scroll to position [1, 0]
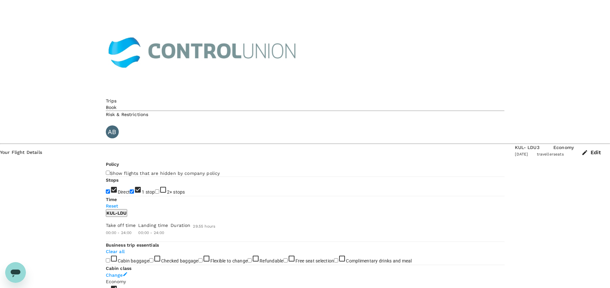
click at [581, 149] on icon "button" at bounding box center [584, 152] width 6 height 6
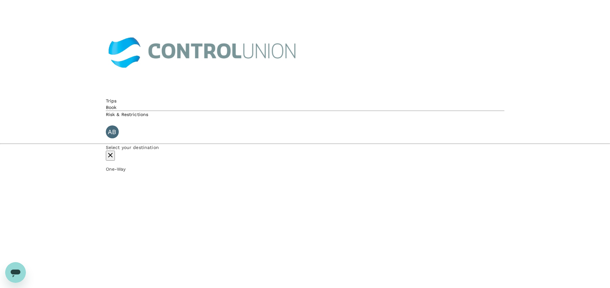
type input "Kuala Lumpur Intl ([GEOGRAPHIC_DATA])"
type input "[GEOGRAPHIC_DATA] (LDU)"
type input "Kuala Lumpur Intl ([GEOGRAPHIC_DATA])"
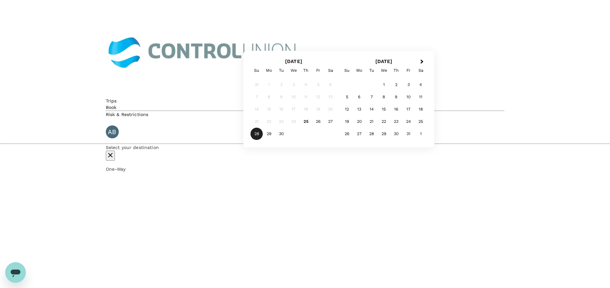
click at [390, 91] on div "1" at bounding box center [383, 85] width 12 height 12
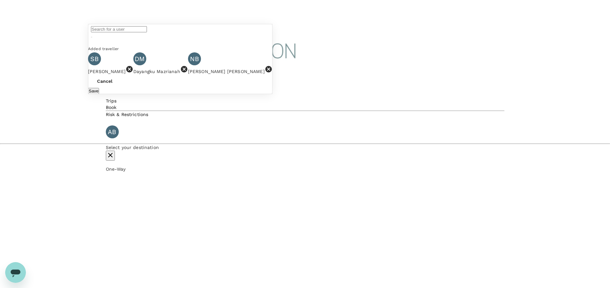
click at [187, 72] on icon at bounding box center [184, 69] width 6 height 6
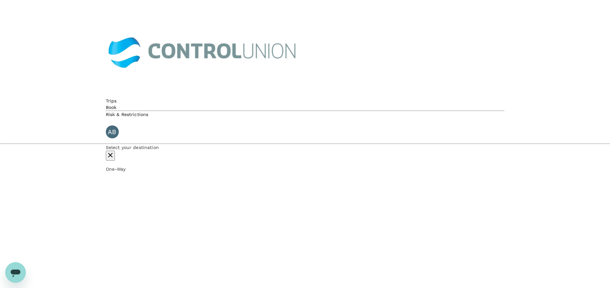
drag, startPoint x: 313, startPoint y: 124, endPoint x: 319, endPoint y: 122, distance: 5.6
drag, startPoint x: 359, startPoint y: 237, endPoint x: 375, endPoint y: 220, distance: 23.3
checkbox input "false"
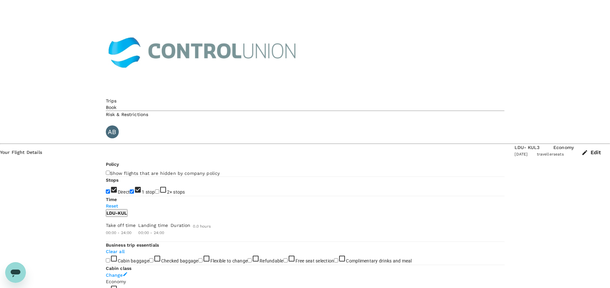
type input "1130"
checkbox input "true"
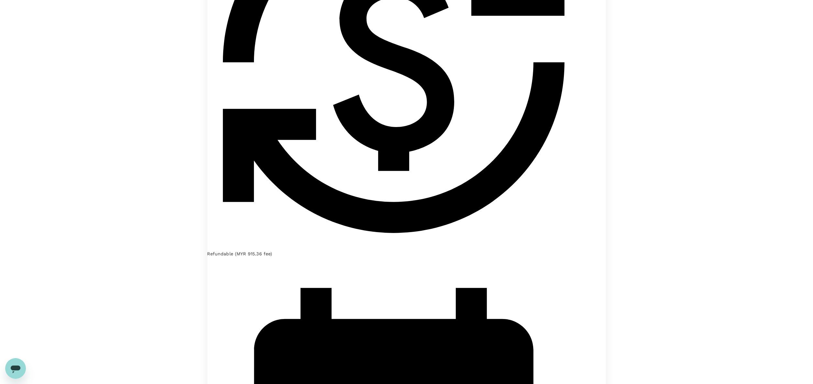
scroll to position [677, 0]
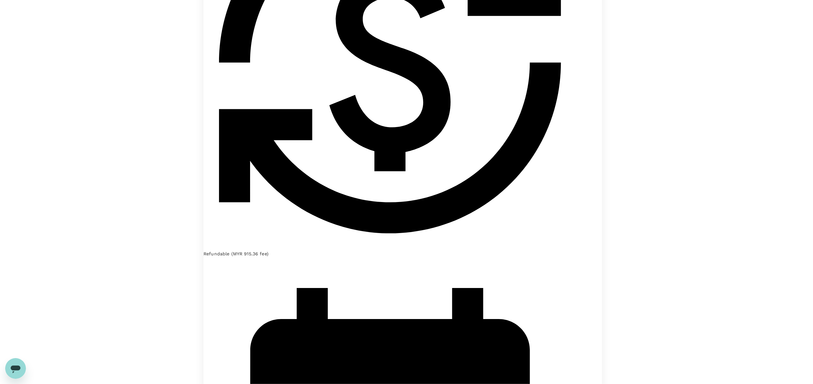
type textarea "x"
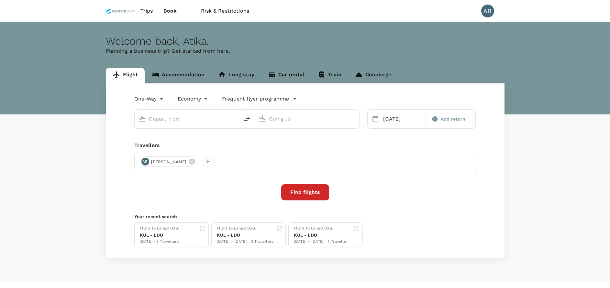
type input "[GEOGRAPHIC_DATA] (LDU)"
type input "Kuala Lumpur Intl ([GEOGRAPHIC_DATA])"
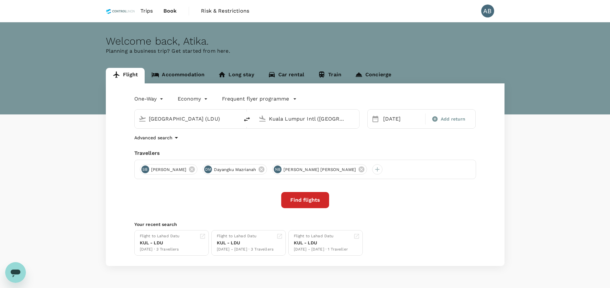
click at [290, 138] on div "Advanced search" at bounding box center [305, 138] width 342 height 8
drag, startPoint x: 302, startPoint y: 134, endPoint x: 309, endPoint y: 133, distance: 7.3
click at [303, 134] on div "Advanced search" at bounding box center [305, 138] width 342 height 8
click at [337, 119] on input "Kuala Lumpur Intl ([GEOGRAPHIC_DATA])" at bounding box center [307, 119] width 77 height 10
click at [308, 142] on p "Kota Kinabalu Intl" at bounding box center [317, 144] width 115 height 6
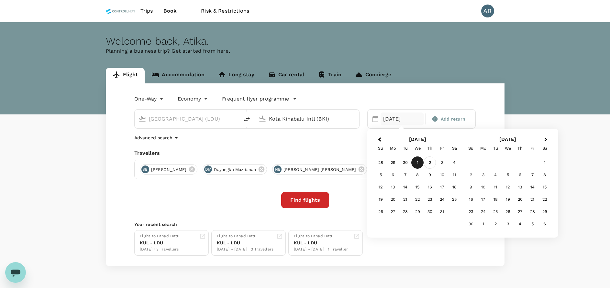
type input "Kota Kinabalu Intl (BKI)"
click at [429, 162] on div "2" at bounding box center [429, 163] width 12 height 12
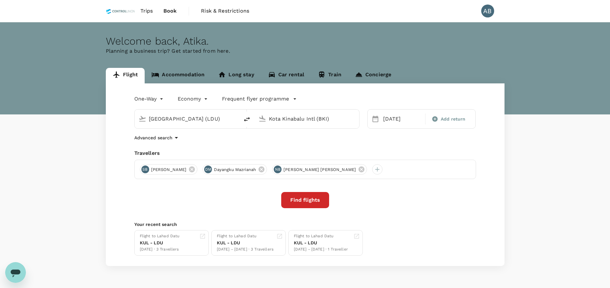
click at [374, 119] on icon at bounding box center [375, 119] width 8 height 8
click at [393, 123] on div "[DATE]" at bounding box center [401, 119] width 43 height 13
click at [419, 163] on div "1" at bounding box center [417, 163] width 12 height 12
drag, startPoint x: 343, startPoint y: 148, endPoint x: 257, endPoint y: 147, distance: 85.7
click at [342, 148] on div "One-Way oneway Economy economy Frequent flyer programme [GEOGRAPHIC_DATA] (LDU)…" at bounding box center [305, 174] width 398 height 183
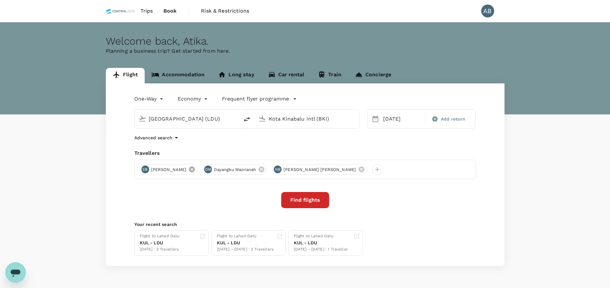
click at [195, 168] on icon at bounding box center [192, 170] width 6 height 6
click at [298, 169] on icon at bounding box center [298, 170] width 6 height 6
click at [294, 145] on div "One-Way oneway Economy economy Frequent flyer programme [GEOGRAPHIC_DATA] (LDU)…" at bounding box center [305, 174] width 398 height 183
click at [304, 199] on button "Find flights" at bounding box center [305, 200] width 48 height 16
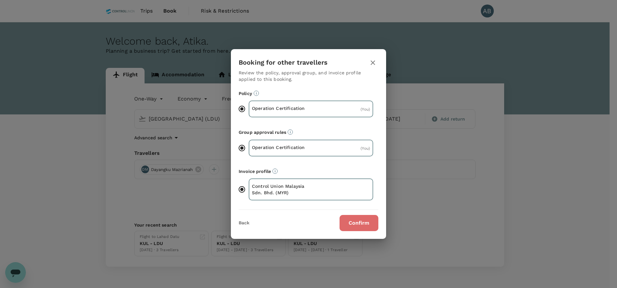
click at [359, 224] on button "Confirm" at bounding box center [359, 223] width 39 height 16
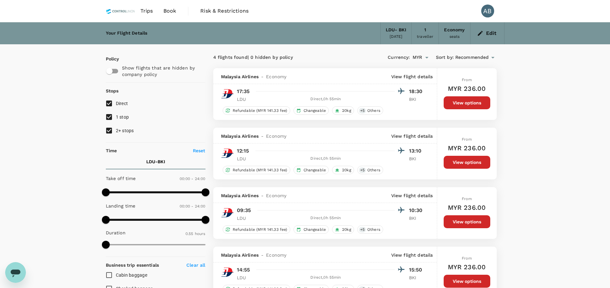
click at [535, 160] on div "Your Flight Details LDU - BKI [DATE] 1 traveller Economy seats Edit Policy Show…" at bounding box center [305, 242] width 610 height 440
click at [109, 130] on input "2+ stops" at bounding box center [109, 131] width 14 height 14
checkbox input "false"
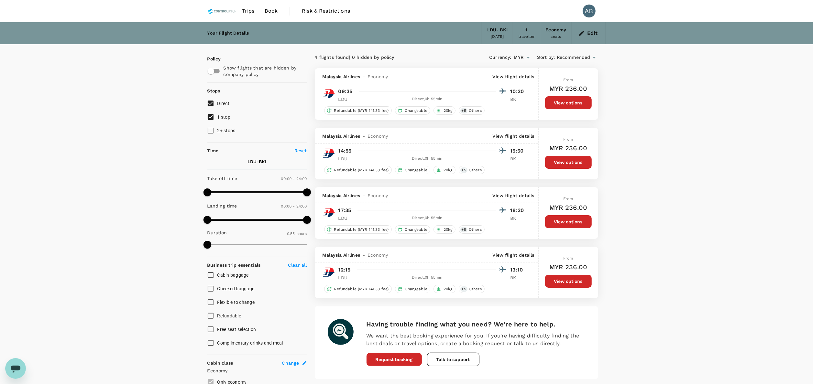
click at [609, 235] on div "Your Flight Details LDU - BKI [DATE] 1 traveller Economy seats Edit Policy Show…" at bounding box center [406, 242] width 813 height 440
click at [209, 117] on input "1 stop" at bounding box center [211, 117] width 14 height 14
checkbox input "false"
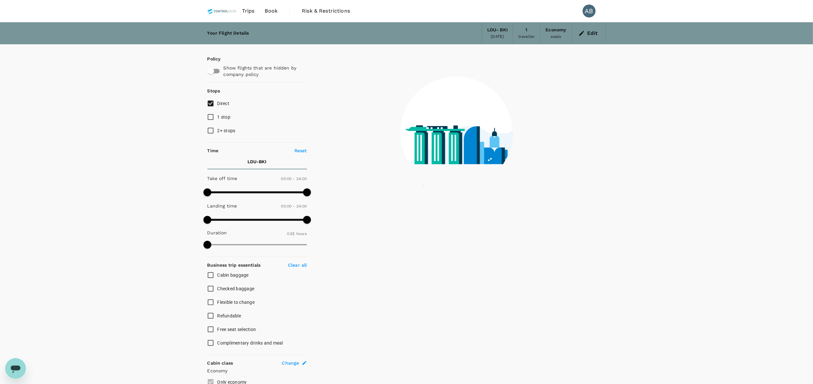
click at [609, 191] on div "Your Flight Details LDU - BKI [DATE] 1 traveller Economy seats Edit Policy Show…" at bounding box center [406, 242] width 813 height 440
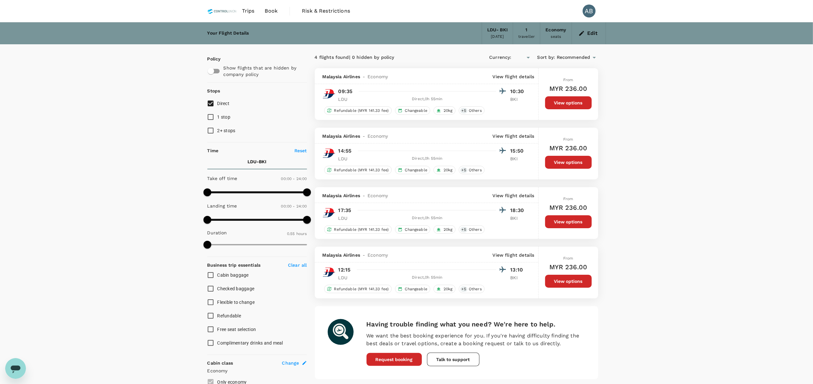
type input "MYR"
click at [576, 35] on div "Edit" at bounding box center [589, 33] width 34 height 22
click at [585, 34] on button "Edit" at bounding box center [588, 33] width 23 height 10
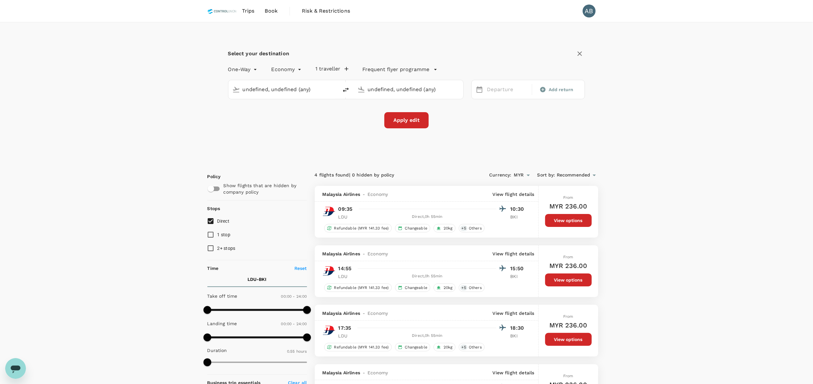
type input "[GEOGRAPHIC_DATA] (LDU)"
type input "Kota Kinabalu Intl (BKI)"
type input "[GEOGRAPHIC_DATA] (LDU)"
type input "Kota Kinabalu Intl (BKI)"
click at [316, 93] on input "[GEOGRAPHIC_DATA] (LDU)" at bounding box center [284, 89] width 82 height 10
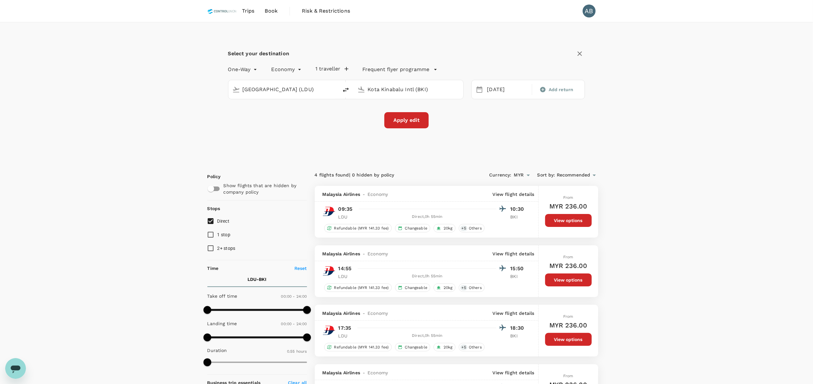
click at [343, 91] on icon "delete" at bounding box center [346, 90] width 6 height 5
type input "Kota Kinabalu Intl (BKI)"
type input "[GEOGRAPHIC_DATA] (LDU)"
click at [445, 95] on div "[GEOGRAPHIC_DATA] (LDU)" at bounding box center [407, 88] width 104 height 14
drag, startPoint x: 400, startPoint y: 114, endPoint x: 404, endPoint y: 113, distance: 3.9
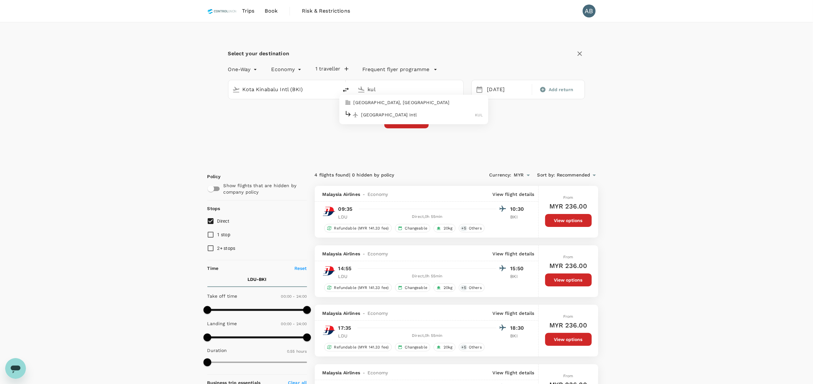
click at [400, 114] on p "[GEOGRAPHIC_DATA] Intl" at bounding box center [418, 115] width 114 height 6
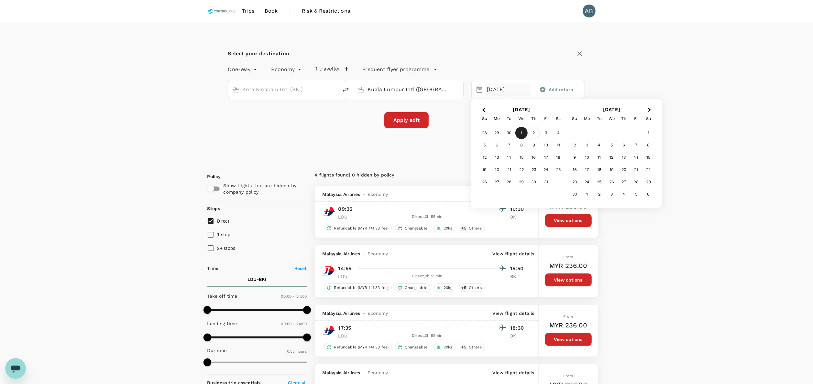
type input "Kuala Lumpur Intl ([GEOGRAPHIC_DATA])"
click at [536, 134] on div "2" at bounding box center [533, 133] width 12 height 12
click at [506, 126] on div "Apply edit" at bounding box center [406, 120] width 357 height 16
click at [419, 124] on button "Apply edit" at bounding box center [406, 120] width 44 height 16
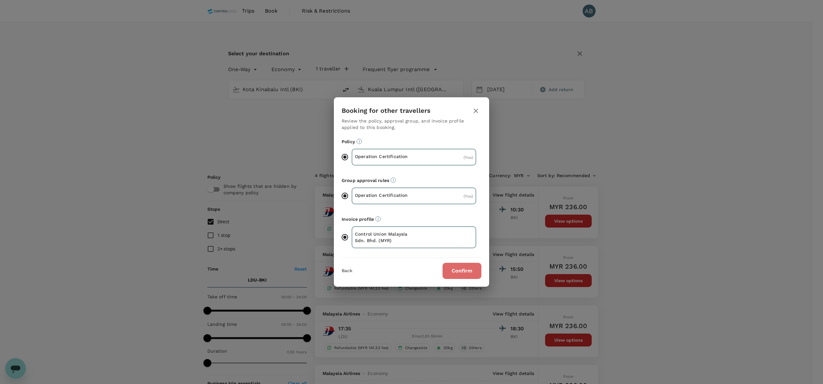
click at [457, 263] on button "Confirm" at bounding box center [461, 271] width 39 height 16
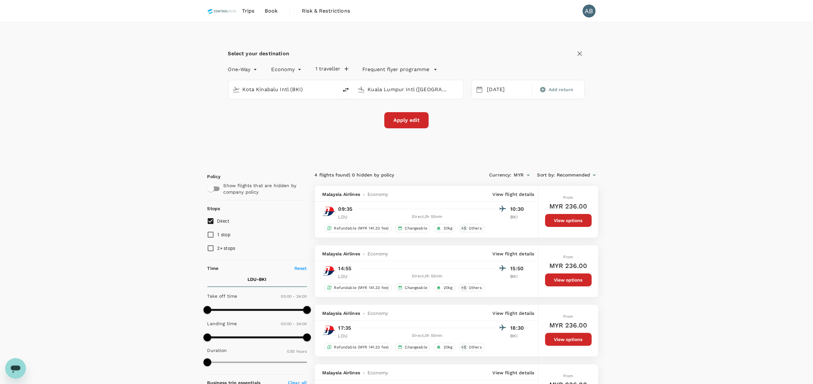
checkbox input "false"
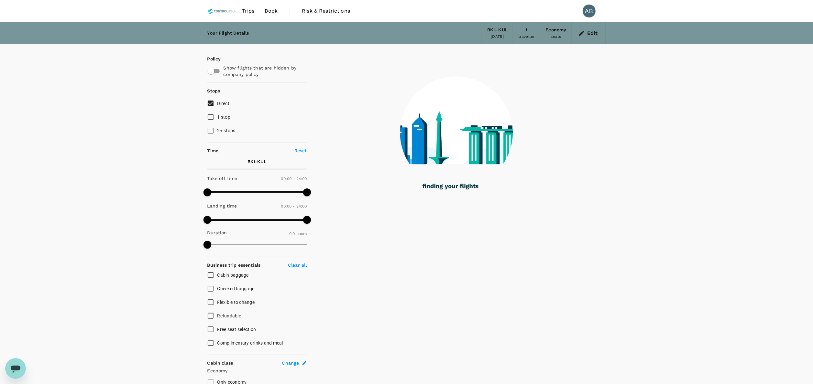
type input "1385"
checkbox input "true"
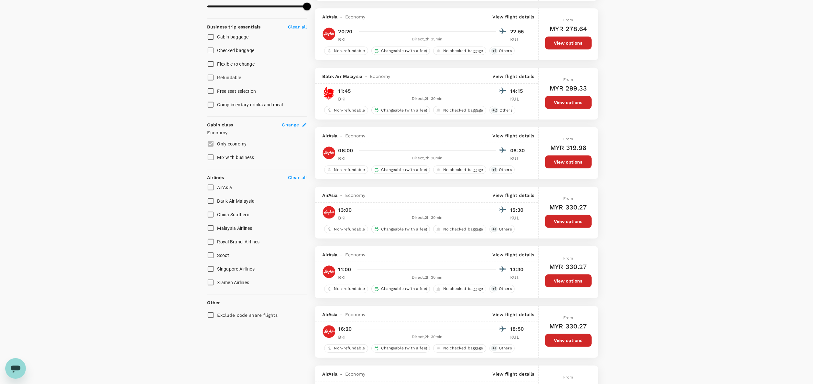
scroll to position [259, 0]
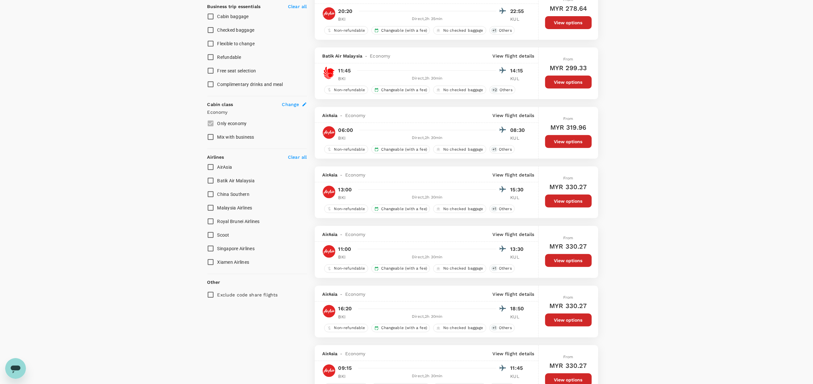
click at [209, 207] on input "Malaysia Airlines" at bounding box center [211, 208] width 14 height 14
checkbox input "true"
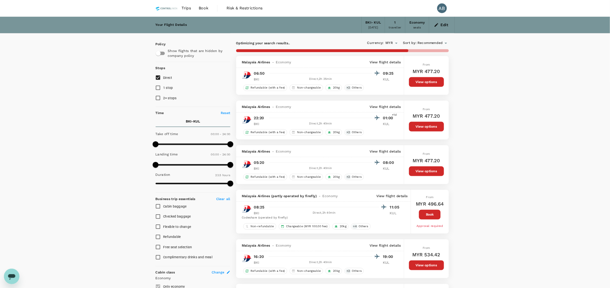
scroll to position [65, 0]
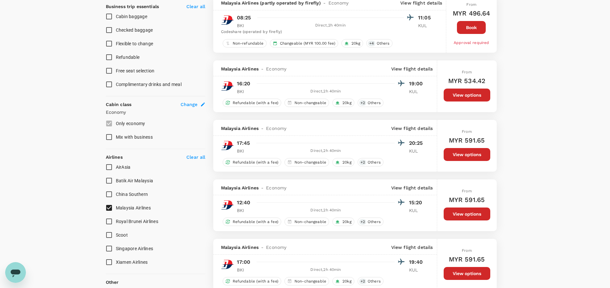
type input "1545"
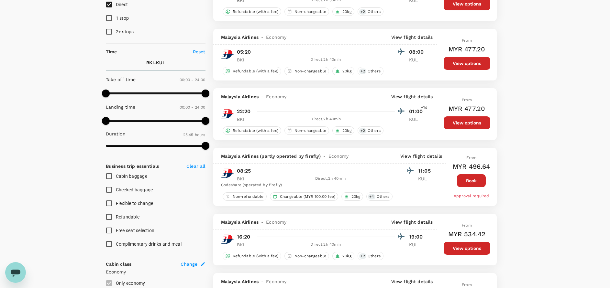
scroll to position [97, 0]
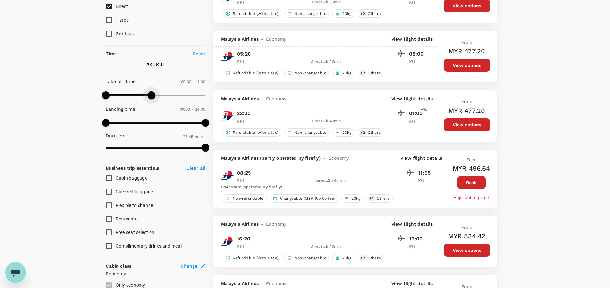
drag, startPoint x: 205, startPoint y: 95, endPoint x: 151, endPoint y: 95, distance: 54.0
click at [151, 95] on span at bounding box center [151, 96] width 8 height 8
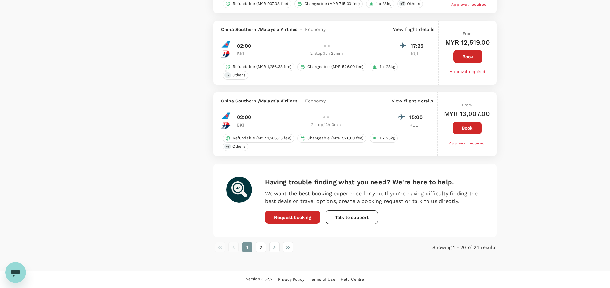
scroll to position [1139, 0]
click at [265, 247] on button "2" at bounding box center [260, 247] width 10 height 10
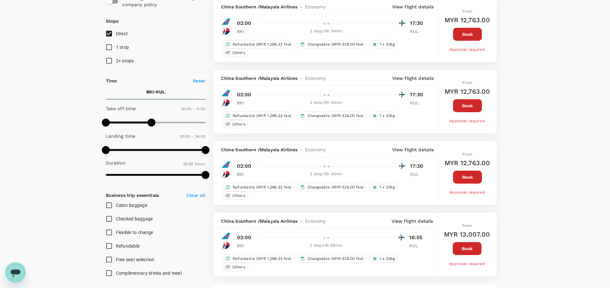
scroll to position [146, 0]
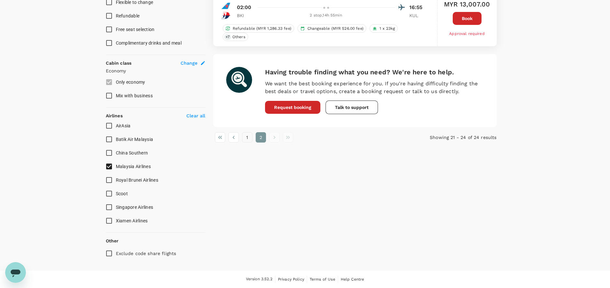
click at [245, 140] on button "1" at bounding box center [247, 137] width 10 height 10
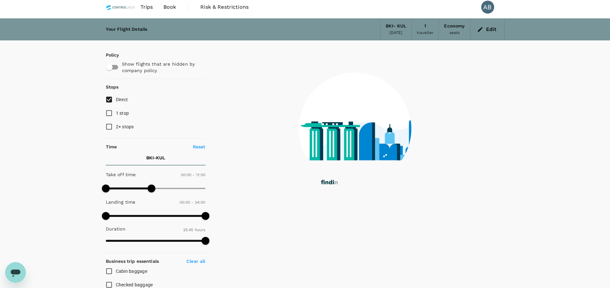
scroll to position [0, 0]
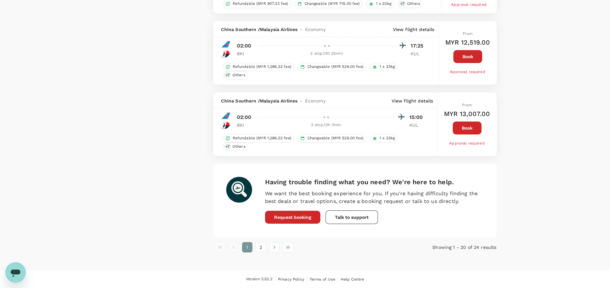
click at [261, 244] on button "2" at bounding box center [260, 247] width 10 height 10
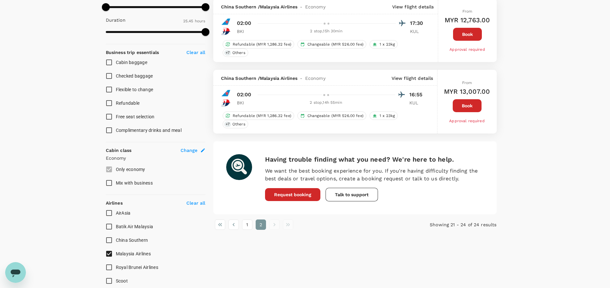
scroll to position [291, 0]
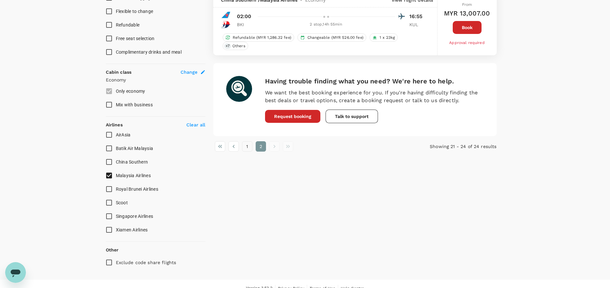
click at [244, 147] on button "1" at bounding box center [247, 146] width 10 height 10
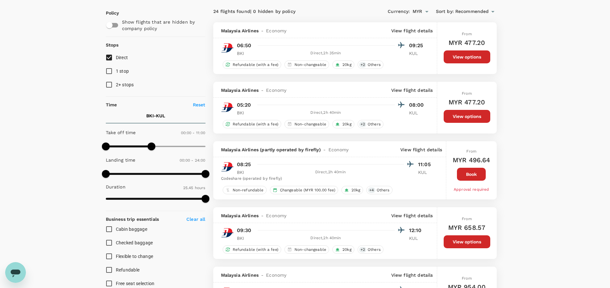
scroll to position [0, 0]
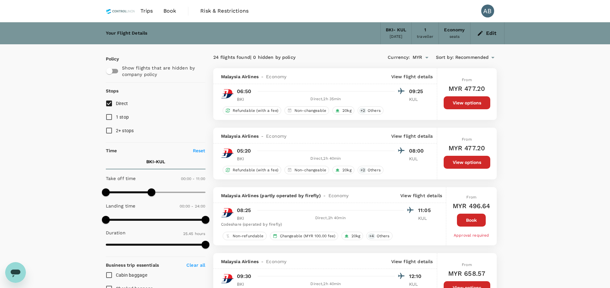
type input "1440"
drag, startPoint x: 151, startPoint y: 190, endPoint x: 187, endPoint y: 190, distance: 36.2
type input "750"
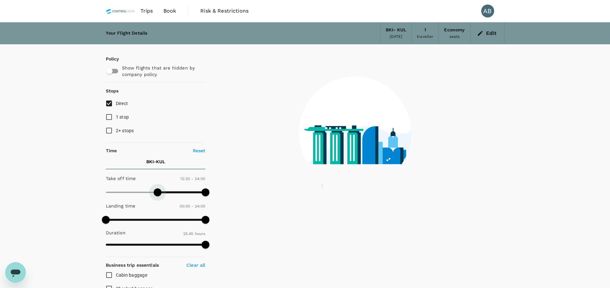
drag, startPoint x: 129, startPoint y: 192, endPoint x: 158, endPoint y: 193, distance: 28.8
click at [158, 193] on span at bounding box center [158, 193] width 8 height 8
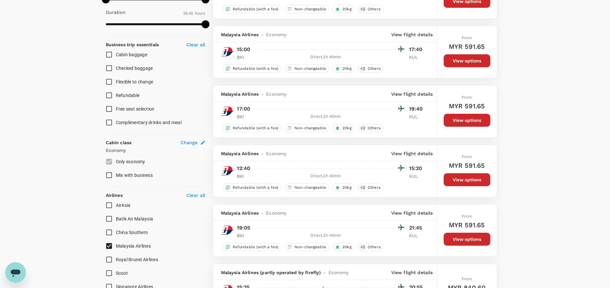
scroll to position [243, 0]
